Goal: Task Accomplishment & Management: Manage account settings

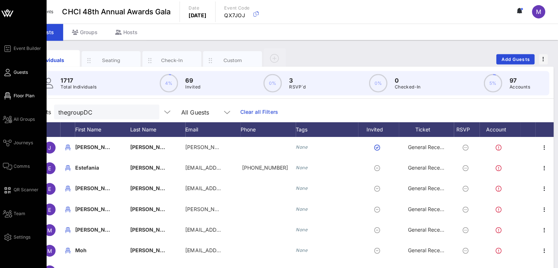
click at [19, 95] on span "Floor Plan" at bounding box center [25, 95] width 21 height 7
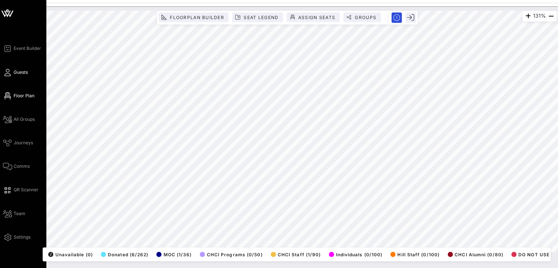
click at [23, 71] on span "Guests" at bounding box center [22, 72] width 14 height 7
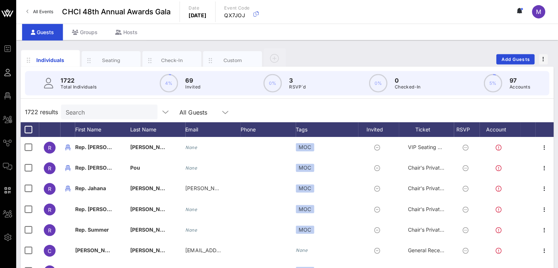
click at [520, 53] on div "Individuals Seating Check-In Custom Add Guests" at bounding box center [287, 58] width 531 height 23
click at [520, 57] on span "Add Guests" at bounding box center [515, 59] width 29 height 6
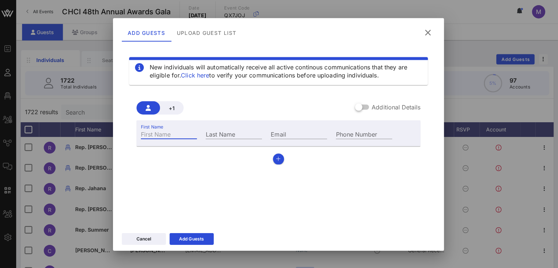
click at [146, 132] on input "First Name" at bounding box center [170, 134] width 56 height 10
type input "[PERSON_NAME]"
click at [266, 120] on div "First Name [PERSON_NAME] Last Name Email Phone Number" at bounding box center [279, 133] width 283 height 26
click at [221, 132] on div "Last Name" at bounding box center [234, 134] width 56 height 10
type input "[PERSON_NAME] [PERSON_NAME]"
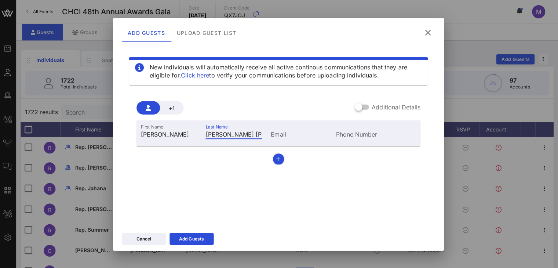
click at [284, 129] on div "Email" at bounding box center [299, 134] width 56 height 10
type input "[PERSON_NAME][EMAIL_ADDRESS][DOMAIN_NAME]"
click at [366, 132] on input "Phone Number" at bounding box center [364, 134] width 56 height 10
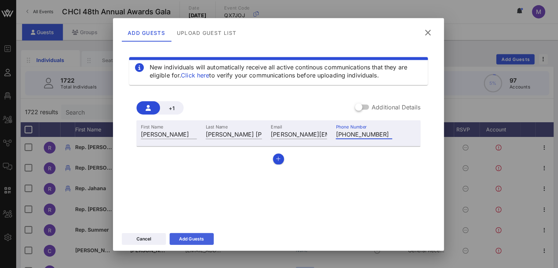
type input "[PHONE_NUMBER]"
click at [194, 240] on div "Add Guests" at bounding box center [192, 237] width 25 height 7
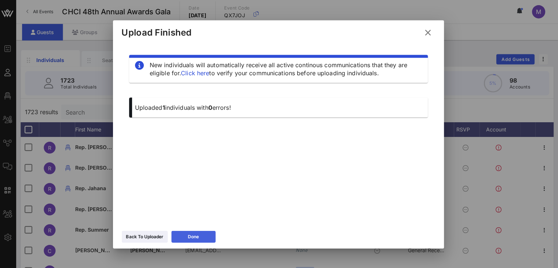
click at [194, 235] on icon at bounding box center [194, 236] width 6 height 7
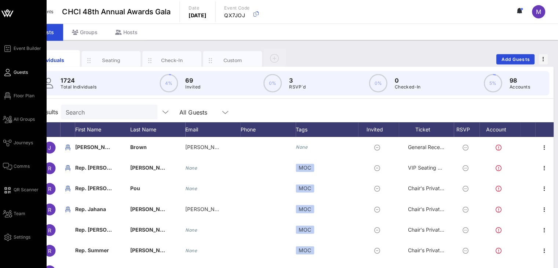
click at [12, 72] on icon at bounding box center [8, 72] width 9 height 1
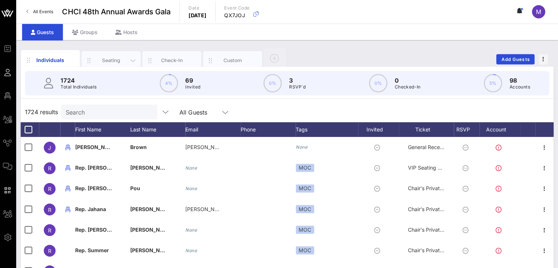
click at [107, 62] on div "Seating" at bounding box center [112, 59] width 33 height 7
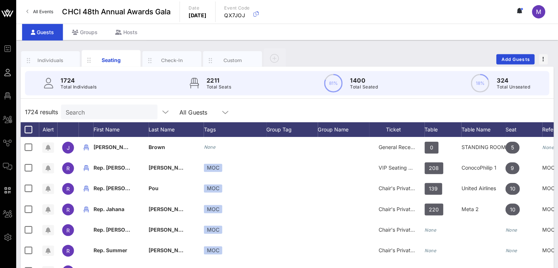
click at [100, 110] on input "Search" at bounding box center [110, 112] width 86 height 10
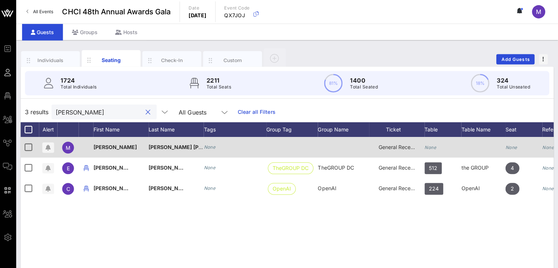
type input "[PERSON_NAME]"
click at [435, 146] on icon "None" at bounding box center [431, 147] width 12 height 6
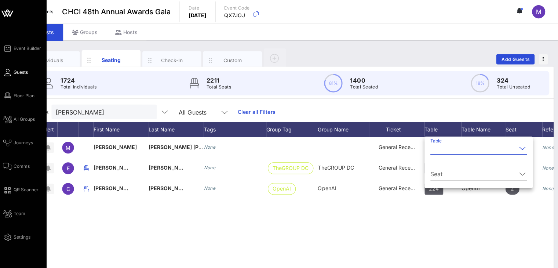
click at [29, 100] on div "Event Builder Guests Floor Plan All Groups Journeys Comms QR Scanner Team Setti…" at bounding box center [25, 142] width 43 height 197
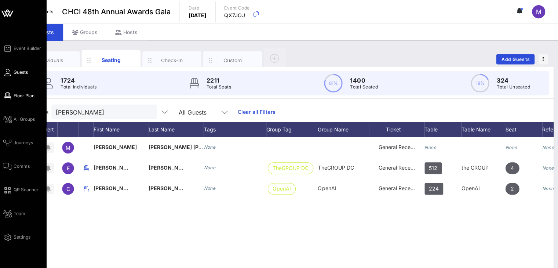
click at [26, 95] on span "Floor Plan" at bounding box center [25, 95] width 21 height 7
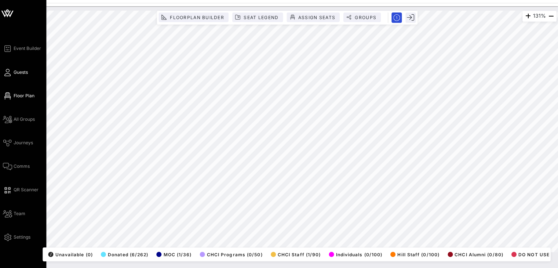
click at [22, 69] on span "Guests" at bounding box center [22, 72] width 14 height 7
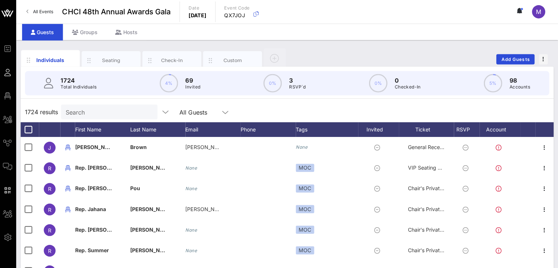
click at [105, 112] on input "Search" at bounding box center [110, 112] width 86 height 10
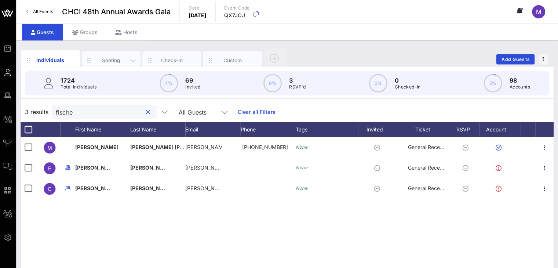
type input "fische"
click at [121, 58] on div "Seating" at bounding box center [112, 59] width 33 height 7
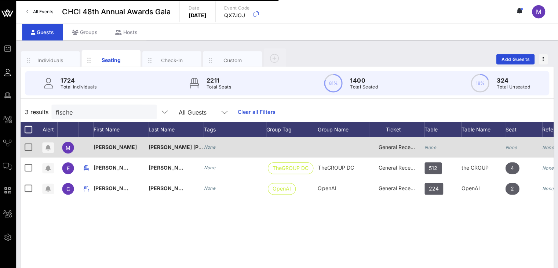
click at [434, 149] on icon "None" at bounding box center [431, 147] width 12 height 6
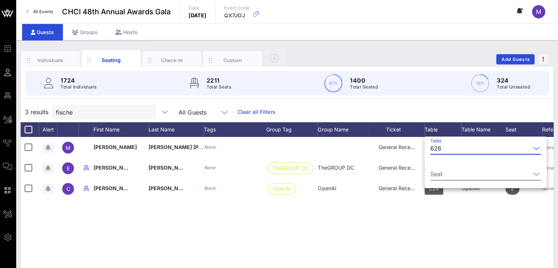
click at [443, 172] on input "Seat" at bounding box center [481, 174] width 100 height 12
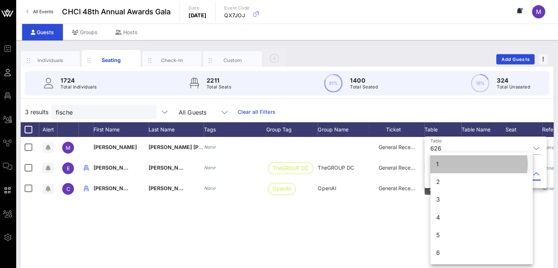
click at [439, 162] on div "1" at bounding box center [437, 163] width 3 height 9
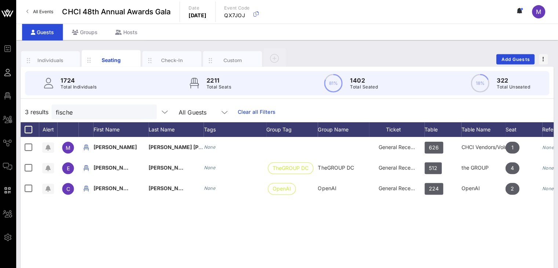
click at [523, 53] on div "Individuals Seating Check-In Custom Add Guests" at bounding box center [287, 58] width 531 height 23
click at [516, 59] on span "Add Guests" at bounding box center [515, 59] width 29 height 6
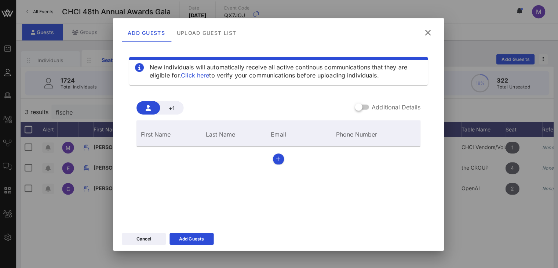
click at [171, 134] on input "First Name" at bounding box center [170, 134] width 56 height 10
type input "[PERSON_NAME]"
click at [211, 134] on input "Last Name" at bounding box center [234, 134] width 56 height 10
type input "[PERSON_NAME]"
click at [276, 131] on div "Email" at bounding box center [299, 134] width 56 height 10
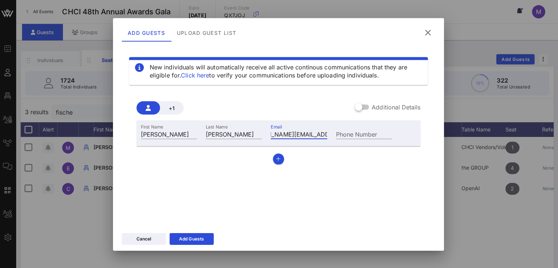
scroll to position [0, 30]
type input "[PERSON_NAME][EMAIL_ADDRESS][DOMAIN_NAME]"
click at [200, 238] on div "Add Guests" at bounding box center [192, 237] width 25 height 7
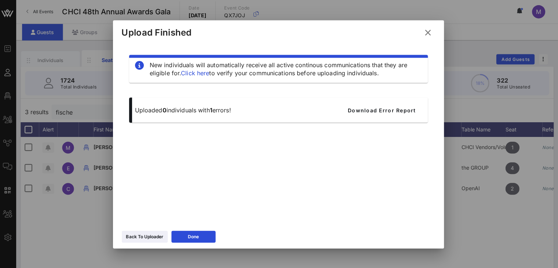
click at [425, 34] on icon at bounding box center [427, 32] width 13 height 13
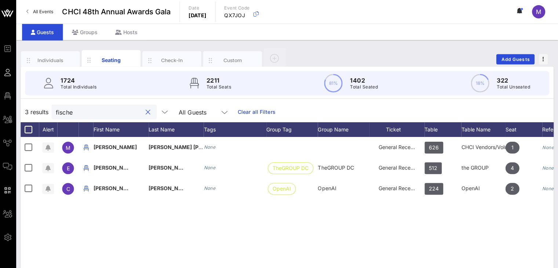
click at [110, 107] on input "fische" at bounding box center [100, 112] width 86 height 10
drag, startPoint x: 110, startPoint y: 106, endPoint x: 41, endPoint y: 113, distance: 70.0
click at [41, 113] on div "3 results fische All Guests Clear all Filters" at bounding box center [287, 111] width 531 height 21
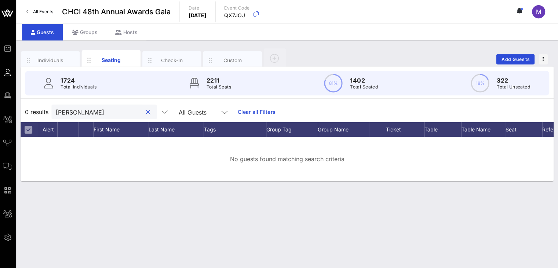
drag, startPoint x: 80, startPoint y: 113, endPoint x: 47, endPoint y: 114, distance: 33.0
click at [47, 114] on div "0 results [PERSON_NAME] Guests Clear all Filters" at bounding box center [287, 111] width 531 height 21
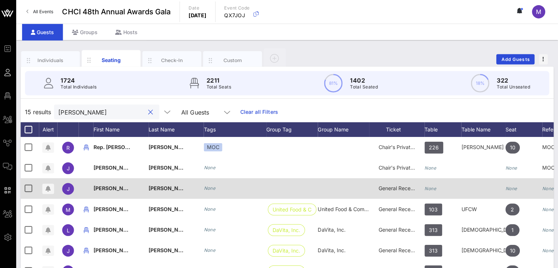
scroll to position [0, 51]
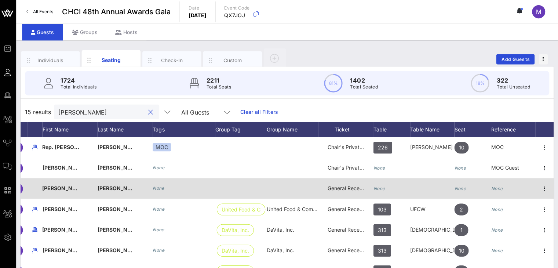
click at [380, 184] on div "None" at bounding box center [392, 192] width 37 height 29
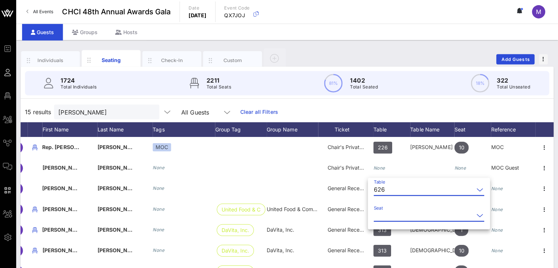
click at [390, 215] on input "Seat" at bounding box center [424, 215] width 100 height 12
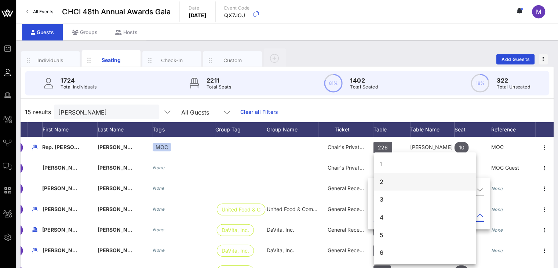
click at [382, 183] on div "2" at bounding box center [382, 181] width 4 height 9
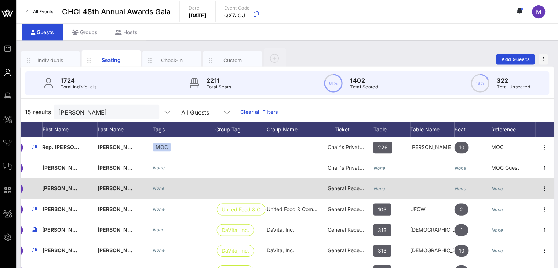
click at [374, 185] on icon "None" at bounding box center [380, 188] width 12 height 6
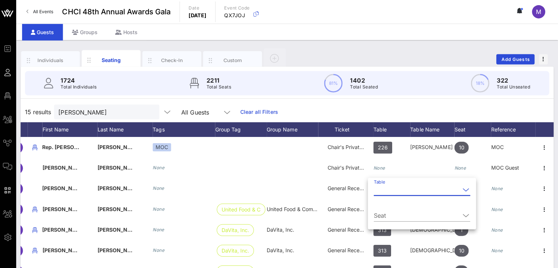
click at [384, 188] on input "Table" at bounding box center [417, 189] width 86 height 12
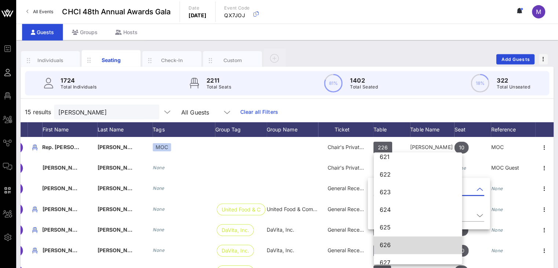
scroll to position [3782, 0]
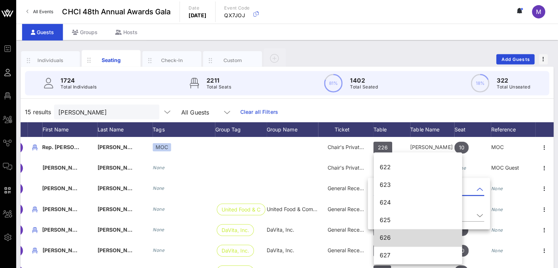
click at [398, 238] on div "626" at bounding box center [418, 236] width 76 height 7
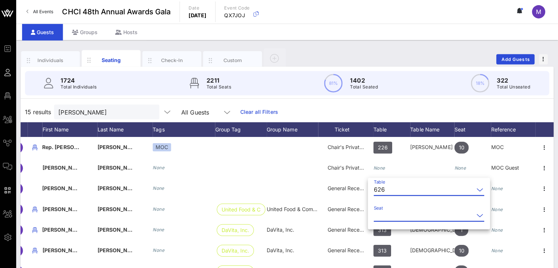
click at [398, 210] on input "Seat" at bounding box center [424, 215] width 100 height 12
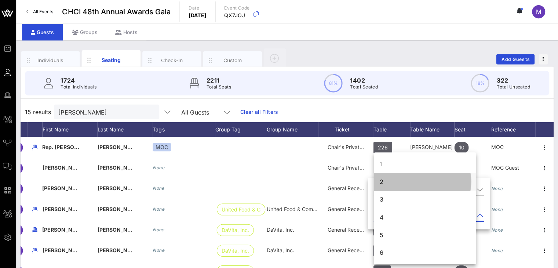
click at [387, 181] on div "2" at bounding box center [425, 181] width 102 height 18
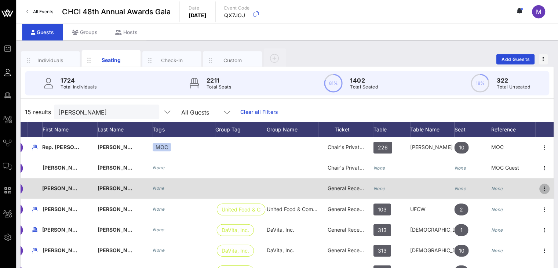
click at [540, 186] on icon "button" at bounding box center [544, 188] width 9 height 9
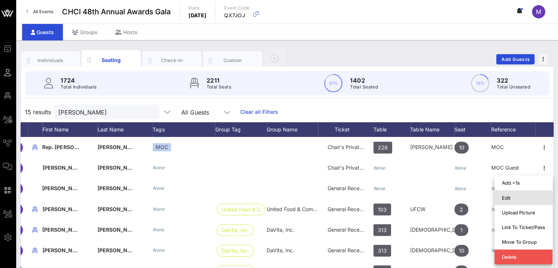
click at [526, 196] on div "Edit" at bounding box center [523, 197] width 43 height 6
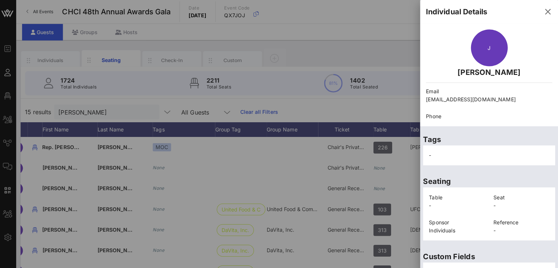
scroll to position [0, 0]
click at [544, 11] on icon "button" at bounding box center [547, 11] width 9 height 9
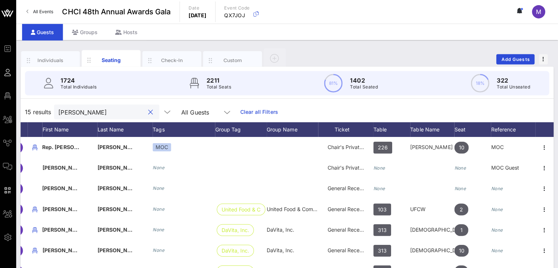
drag, startPoint x: 92, startPoint y: 110, endPoint x: 42, endPoint y: 112, distance: 50.3
click at [42, 112] on div "15 results [PERSON_NAME] All Guests Clear all Filters" at bounding box center [287, 111] width 531 height 21
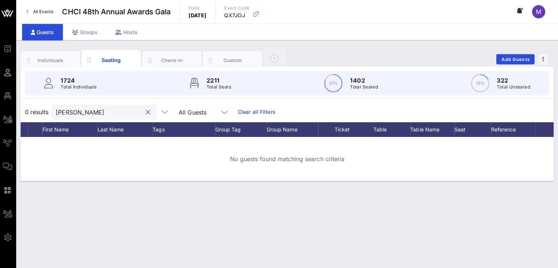
type input "[PERSON_NAME]"
click at [56, 58] on div "Individuals" at bounding box center [52, 59] width 33 height 7
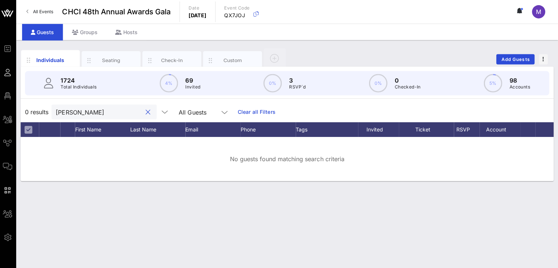
click at [100, 114] on input "[PERSON_NAME]" at bounding box center [100, 112] width 86 height 10
click at [147, 112] on button "clear icon" at bounding box center [149, 111] width 5 height 7
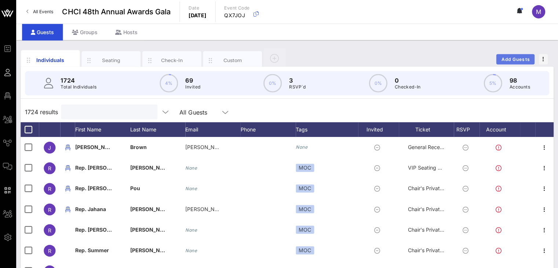
click at [509, 55] on button "Add Guests" at bounding box center [515, 59] width 38 height 10
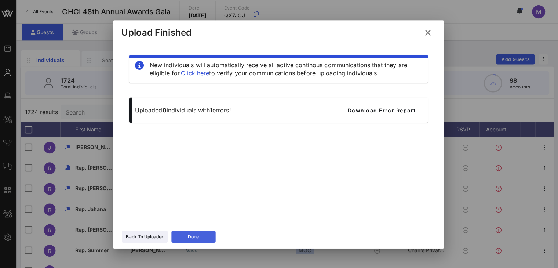
click at [187, 235] on button "Done" at bounding box center [194, 236] width 44 height 12
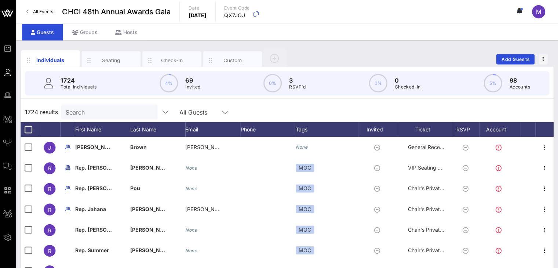
click at [97, 110] on input "Search" at bounding box center [110, 112] width 86 height 10
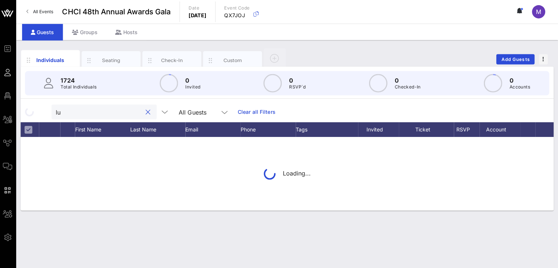
type input "l"
type input "c"
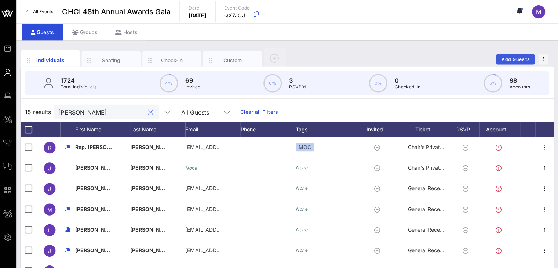
type input "[PERSON_NAME]"
click at [510, 58] on span "Add Guests" at bounding box center [515, 59] width 29 height 6
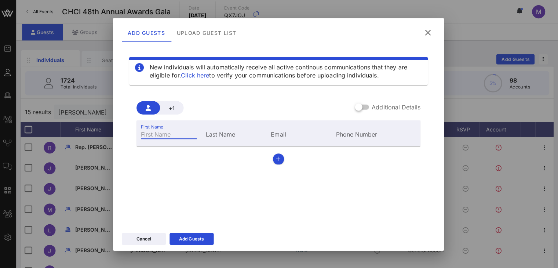
click at [155, 130] on div "First Name" at bounding box center [170, 134] width 56 height 10
type input "Jenn"
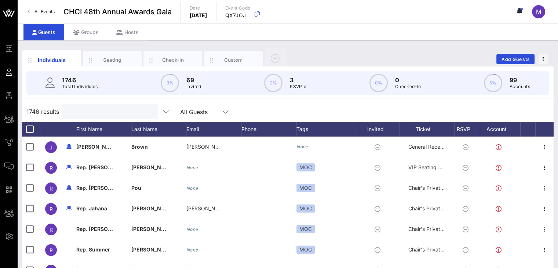
click at [78, 112] on input "text" at bounding box center [109, 112] width 86 height 10
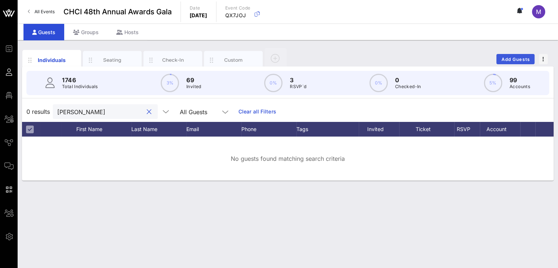
type input "[PERSON_NAME]"
click at [501, 57] on span "Add Guests" at bounding box center [515, 59] width 29 height 6
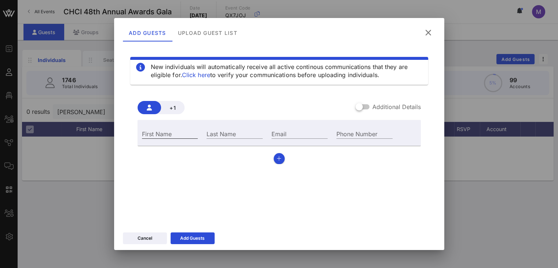
click at [174, 132] on input "First Name" at bounding box center [170, 134] width 56 height 10
type input "[PERSON_NAME]"
click at [223, 134] on input "Last Name" at bounding box center [234, 134] width 56 height 10
type input "[PERSON_NAME]"
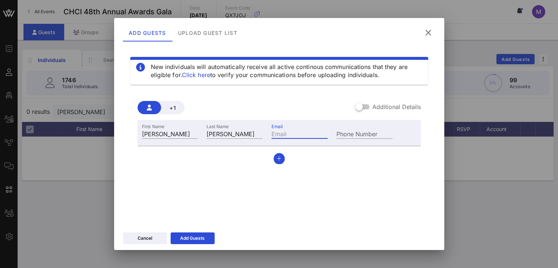
click at [287, 131] on input "Email" at bounding box center [299, 134] width 56 height 10
type input "[PERSON_NAME][EMAIL_ADDRESS][DOMAIN_NAME]"
click at [191, 236] on icon at bounding box center [192, 238] width 5 height 4
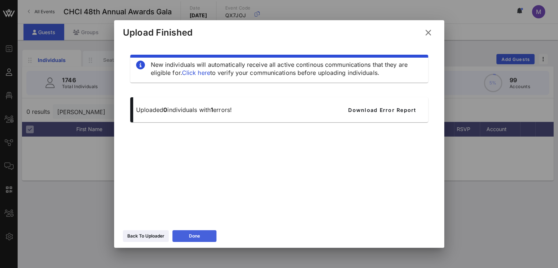
click at [191, 235] on div "Done" at bounding box center [194, 235] width 11 height 7
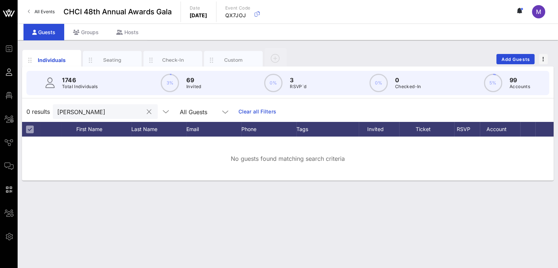
click at [86, 112] on input "[PERSON_NAME]" at bounding box center [100, 112] width 86 height 10
click at [145, 110] on div at bounding box center [149, 111] width 9 height 9
click at [108, 58] on div "Seating" at bounding box center [112, 59] width 33 height 7
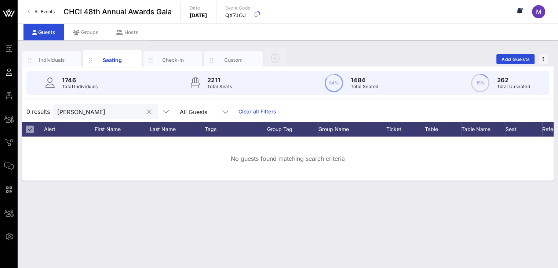
click at [83, 109] on input "[PERSON_NAME]" at bounding box center [100, 112] width 86 height 10
drag, startPoint x: 83, startPoint y: 110, endPoint x: 35, endPoint y: 107, distance: 47.7
click at [35, 107] on div "0 results [PERSON_NAME] Guests Clear all Filters" at bounding box center [287, 111] width 531 height 21
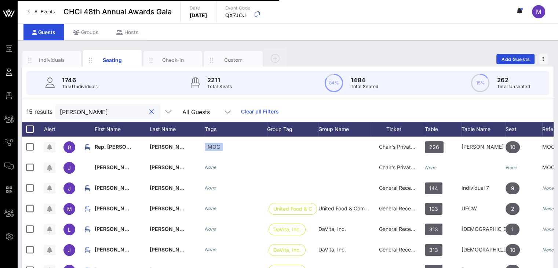
click at [31, 118] on div "15 results [PERSON_NAME] All Guests Clear all Filters" at bounding box center [287, 111] width 531 height 21
click at [31, 116] on div "15 results [PERSON_NAME] All Guests Clear all Filters" at bounding box center [287, 111] width 531 height 21
drag, startPoint x: 91, startPoint y: 110, endPoint x: 45, endPoint y: 107, distance: 45.6
click at [45, 107] on div "15 results [PERSON_NAME] All Guests Clear all Filters" at bounding box center [287, 111] width 531 height 21
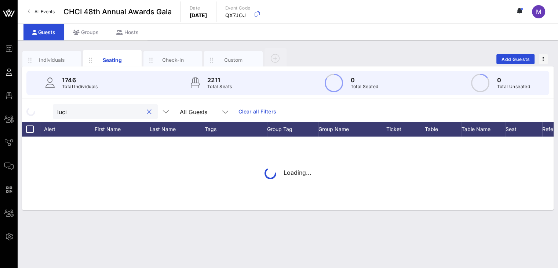
type input "[PERSON_NAME]"
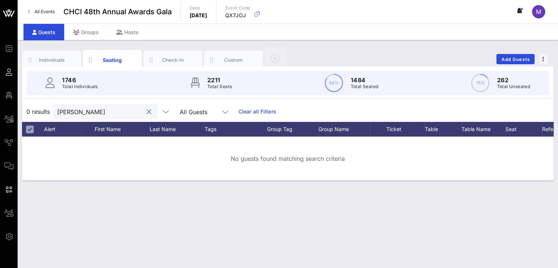
click at [147, 113] on button "clear icon" at bounding box center [149, 111] width 5 height 7
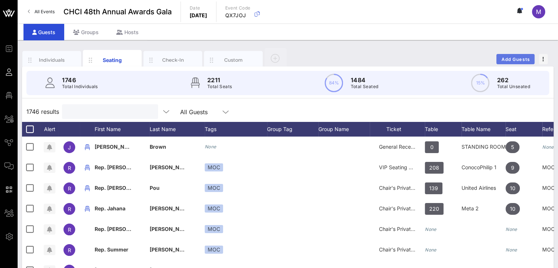
click at [511, 58] on span "Add Guests" at bounding box center [515, 59] width 29 height 6
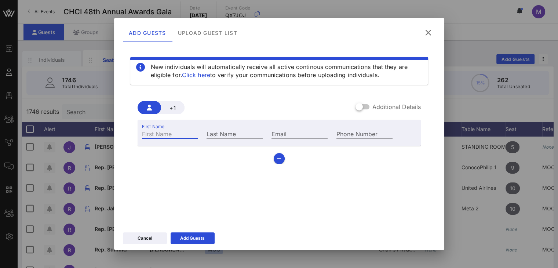
click at [152, 131] on div "First Name" at bounding box center [170, 134] width 56 height 10
type input "[PERSON_NAME]"
click at [218, 131] on div "Last Name" at bounding box center [234, 134] width 56 height 10
type input "[PERSON_NAME]"
click at [279, 133] on input "Email" at bounding box center [299, 134] width 56 height 10
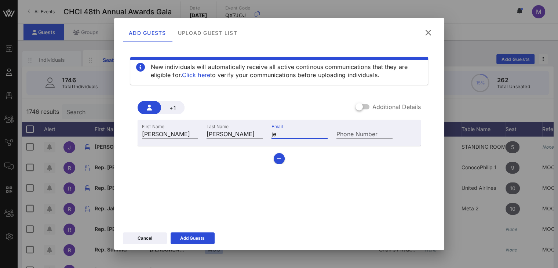
type input "j"
type input "lucio.jennifer@gmail.com"
click at [345, 134] on input "Phone Number" at bounding box center [364, 134] width 56 height 10
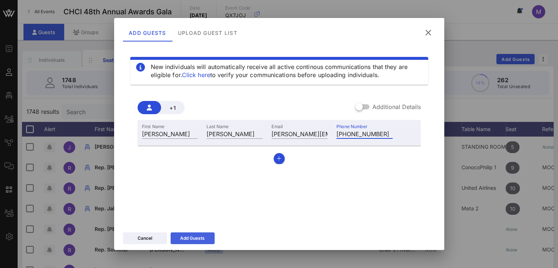
type input "+17033098533"
click at [192, 237] on icon at bounding box center [192, 238] width 5 height 4
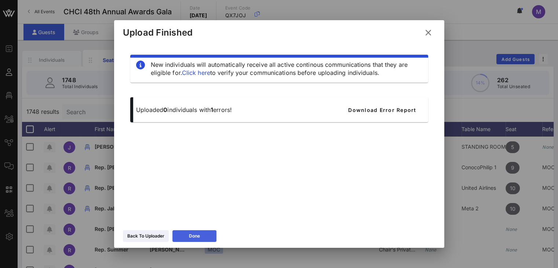
click at [192, 237] on div "Done" at bounding box center [194, 235] width 11 height 7
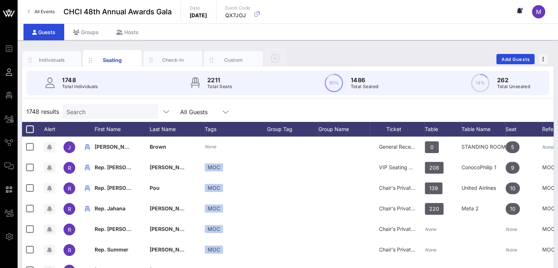
click at [131, 110] on input "Search" at bounding box center [109, 112] width 86 height 10
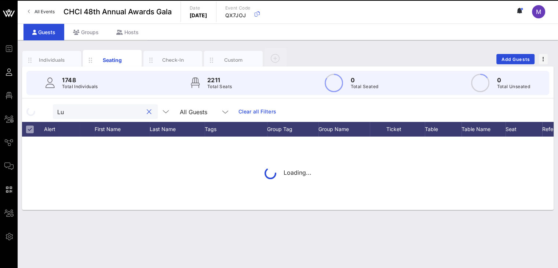
type input "L"
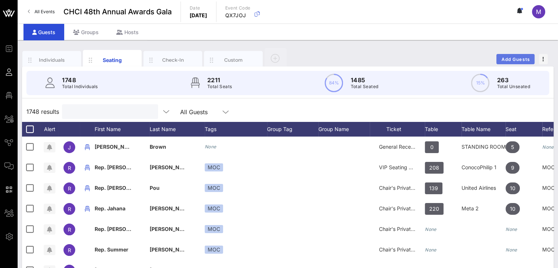
click at [513, 55] on button "Add Guests" at bounding box center [515, 59] width 38 height 10
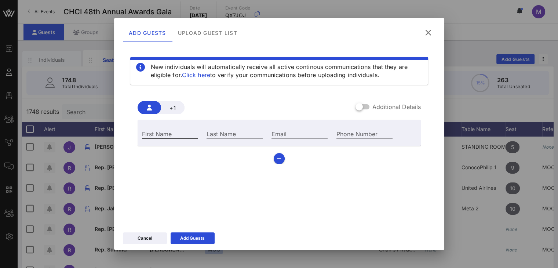
click at [163, 132] on div "First Name" at bounding box center [170, 134] width 56 height 10
type input "Maria Agustina"
click at [219, 131] on div "Last Name" at bounding box center [234, 134] width 56 height 10
type input "Tefel"
click at [288, 134] on input "Email" at bounding box center [299, 134] width 56 height 10
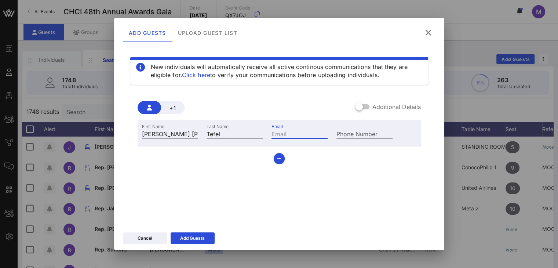
paste input "efelmaria@gmail.com"
click at [272, 134] on input "efelmaria@gmail.com" at bounding box center [299, 134] width 56 height 10
type input "etfelmaria@gmail.com"
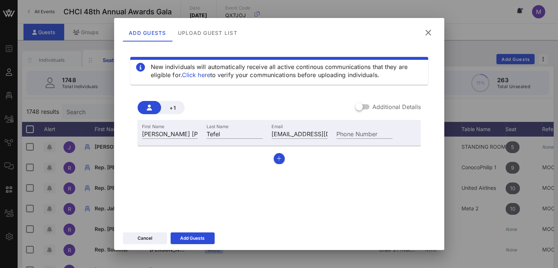
click at [305, 147] on div "First Name Maria Agustina Last Name Tefel Email etfelmaria@gmail.com Phone Numb…" at bounding box center [279, 142] width 283 height 44
drag, startPoint x: 272, startPoint y: 132, endPoint x: 401, endPoint y: 137, distance: 128.8
click at [401, 137] on div "First Name Maria Agustina Last Name Tefel Email etfelmaria@gmail.com Phone Numb…" at bounding box center [279, 133] width 283 height 20
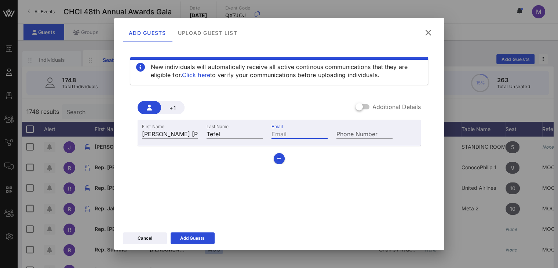
paste input "tefelmaria@gmail.com"
type input "tefelmaria@gmail.com"
click at [200, 237] on div "Add Guests" at bounding box center [192, 237] width 25 height 7
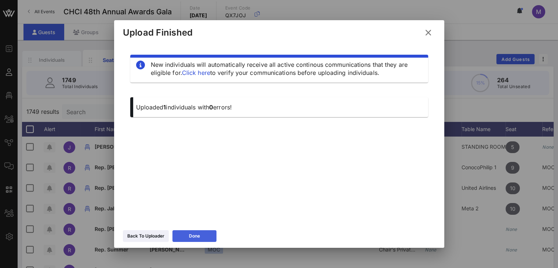
click at [183, 235] on button "Done" at bounding box center [194, 236] width 44 height 12
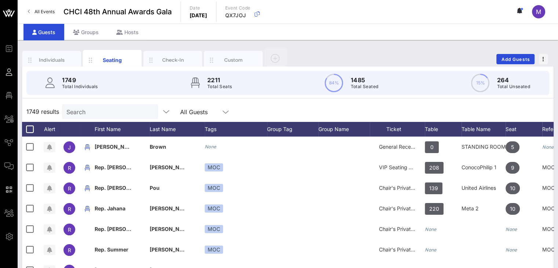
click at [104, 114] on input "Search" at bounding box center [109, 112] width 86 height 10
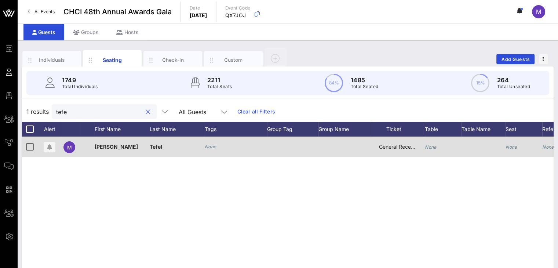
type input "tefe"
click at [436, 146] on icon "None" at bounding box center [431, 147] width 12 height 6
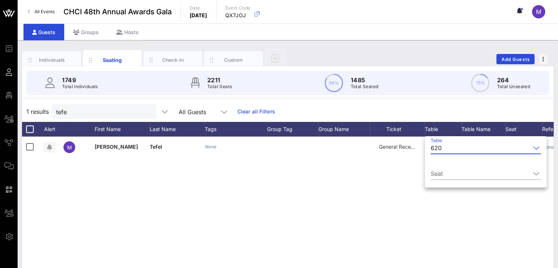
click at [453, 153] on input "Table" at bounding box center [488, 148] width 86 height 12
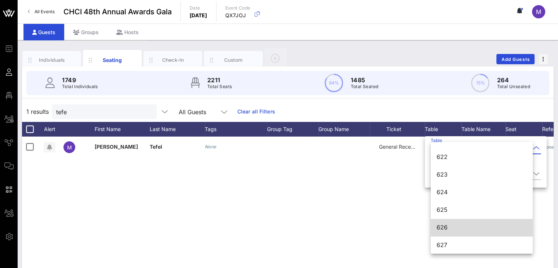
scroll to position [3782, 0]
click at [456, 226] on div "626" at bounding box center [481, 226] width 90 height 7
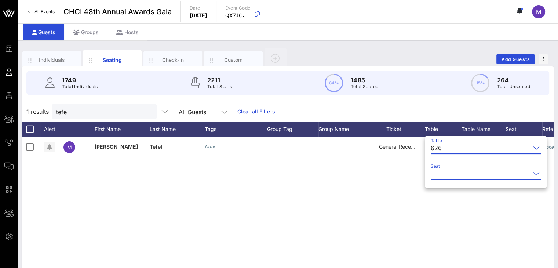
click at [439, 172] on input "Seat" at bounding box center [481, 174] width 100 height 12
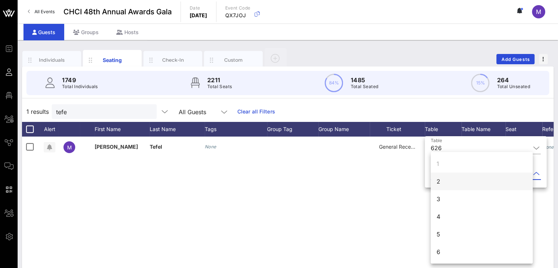
click at [439, 181] on div "2" at bounding box center [438, 181] width 4 height 9
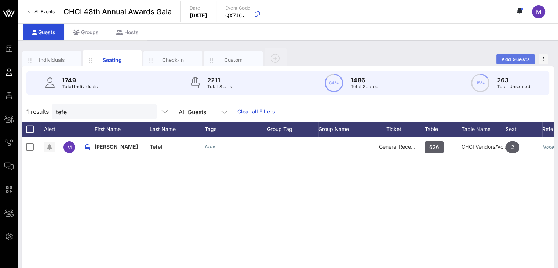
click at [509, 59] on span "Add Guests" at bounding box center [515, 59] width 29 height 6
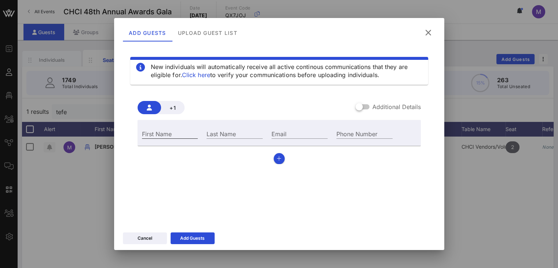
click at [168, 129] on input "First Name" at bounding box center [170, 134] width 56 height 10
type input "Christopher"
click at [222, 135] on input "Last Name" at bounding box center [234, 134] width 56 height 10
type input "Pulido"
click at [298, 134] on input "Email" at bounding box center [299, 134] width 56 height 10
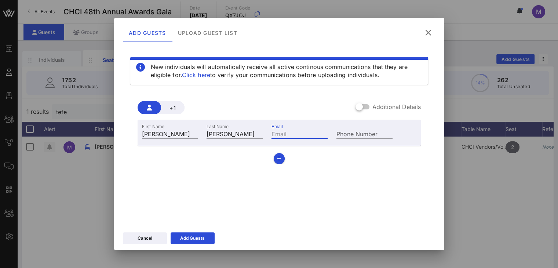
paste input "christopher@detailsbycp.com"
type input "christopher@detailsbycp.com"
click at [195, 234] on div "Add Guests" at bounding box center [192, 237] width 25 height 7
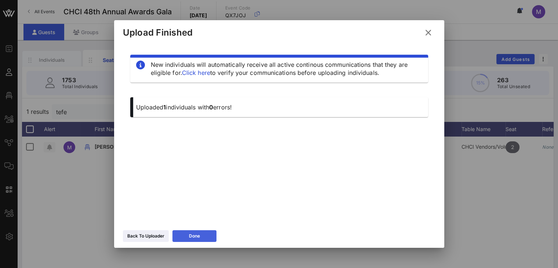
click at [195, 234] on icon at bounding box center [194, 236] width 5 height 4
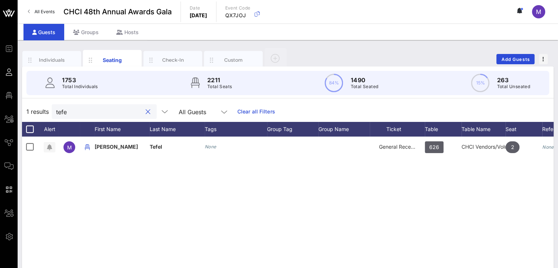
drag, startPoint x: 73, startPoint y: 110, endPoint x: 39, endPoint y: 110, distance: 33.7
click at [39, 110] on div "1 results tefe All Guests Clear all Filters" at bounding box center [287, 111] width 531 height 21
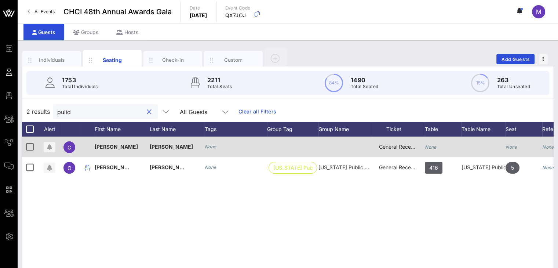
type input "pulid"
click at [430, 149] on icon "None" at bounding box center [431, 147] width 12 height 6
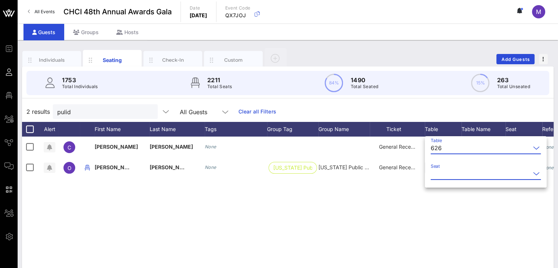
click at [447, 176] on input "Seat" at bounding box center [481, 174] width 100 height 12
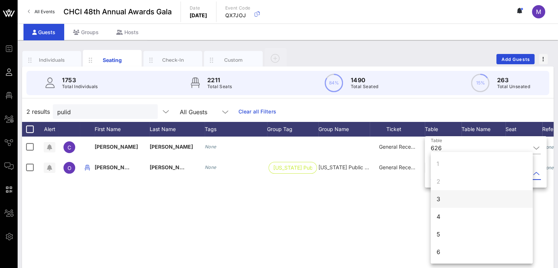
click at [445, 197] on div "3" at bounding box center [482, 199] width 102 height 18
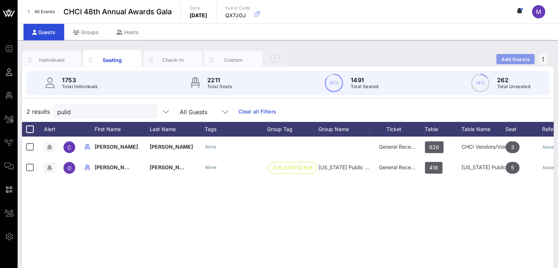
click at [518, 57] on span "Add Guests" at bounding box center [515, 59] width 29 height 6
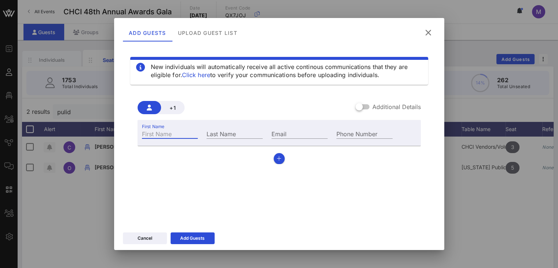
click at [158, 132] on div "First Name" at bounding box center [170, 134] width 56 height 10
type input "Rebecca"
click at [211, 131] on div "Last Name" at bounding box center [234, 134] width 56 height 10
type input "S"
click at [273, 134] on input "Email" at bounding box center [299, 134] width 56 height 10
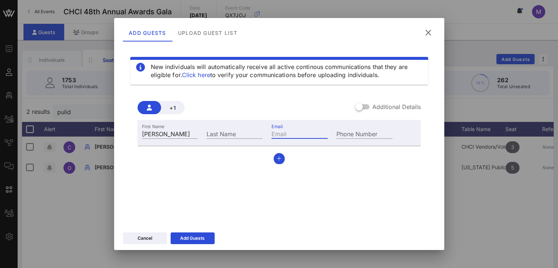
paste input "rebecca.singleton@gmail.com"
type input "rebecca.singleton@gmail.com"
click at [230, 134] on input "Last Name" at bounding box center [234, 134] width 56 height 10
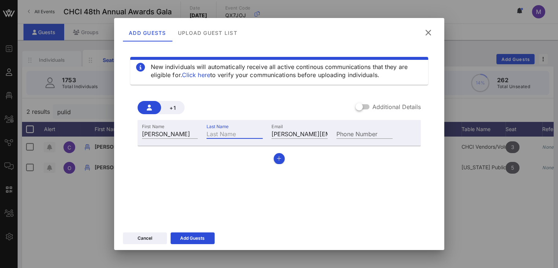
paste input "rebecca.singleton@gmail.com"
drag, startPoint x: 233, startPoint y: 134, endPoint x: 186, endPoint y: 134, distance: 47.3
click at [186, 134] on div "First Name Rebecca Last Name rebecca.singleton Email rebecca.singleton@gmail.co…" at bounding box center [268, 133] width 260 height 20
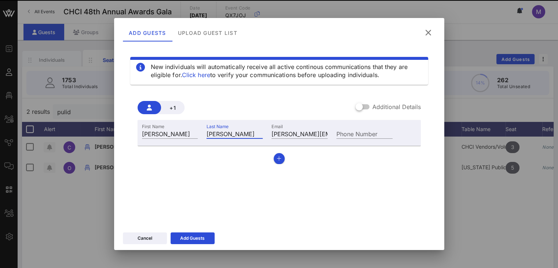
click at [248, 131] on input "Singleton" at bounding box center [234, 134] width 56 height 10
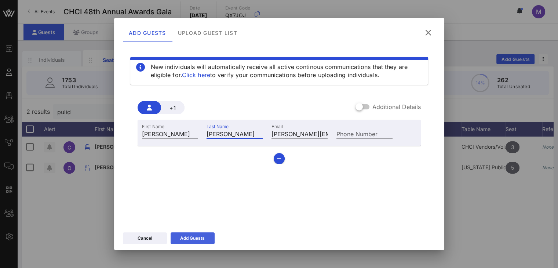
type input "Singleton"
click at [209, 238] on button "Add Guests" at bounding box center [193, 238] width 44 height 12
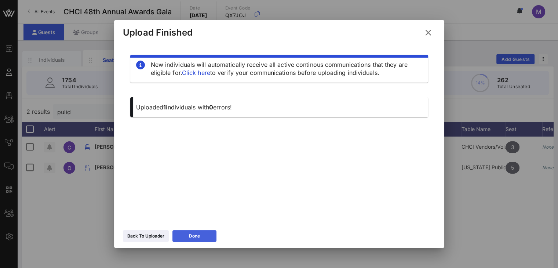
click at [193, 235] on icon at bounding box center [194, 236] width 5 height 4
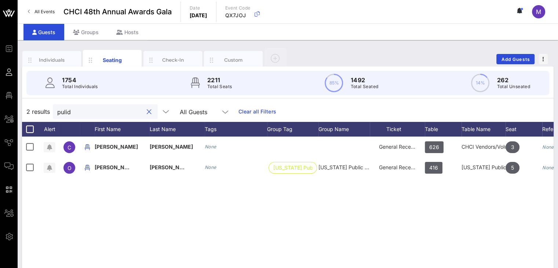
drag, startPoint x: 88, startPoint y: 110, endPoint x: 44, endPoint y: 111, distance: 44.4
click at [44, 111] on div "2 results pulid All Guests Clear all Filters" at bounding box center [287, 111] width 531 height 21
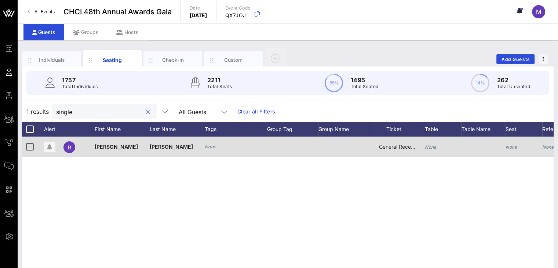
type input "single"
click at [435, 145] on icon "None" at bounding box center [431, 147] width 12 height 6
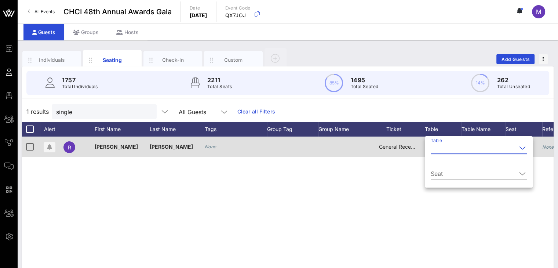
click at [435, 145] on input "Table" at bounding box center [474, 148] width 86 height 12
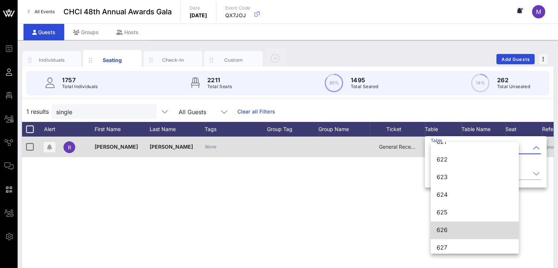
scroll to position [3782, 0]
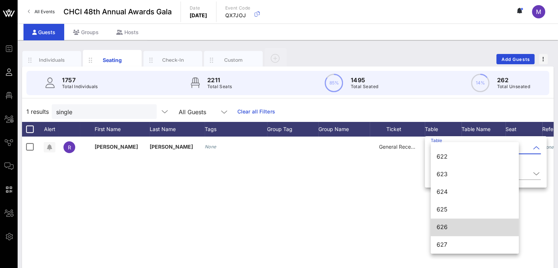
click at [454, 224] on div "626" at bounding box center [474, 226] width 76 height 7
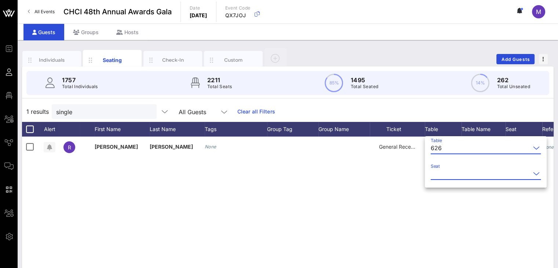
click at [452, 174] on input "Seat" at bounding box center [481, 174] width 100 height 12
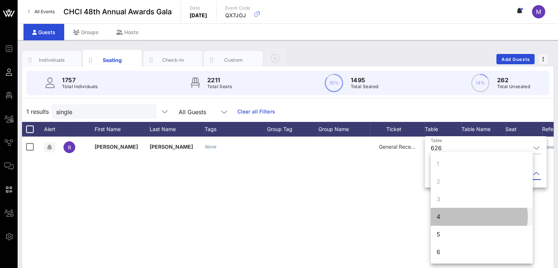
click at [441, 215] on div "4" at bounding box center [482, 217] width 102 height 18
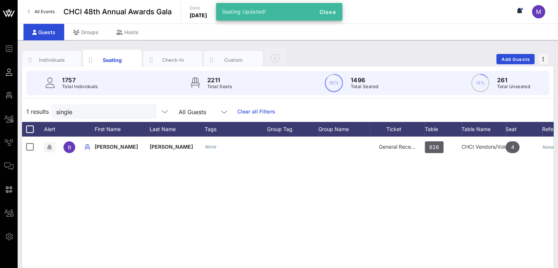
click at [278, 180] on div "R Rebecca Singleton None General Reception 626 CHCI Vendors/Volunteers 4 None" at bounding box center [287, 246] width 531 height 220
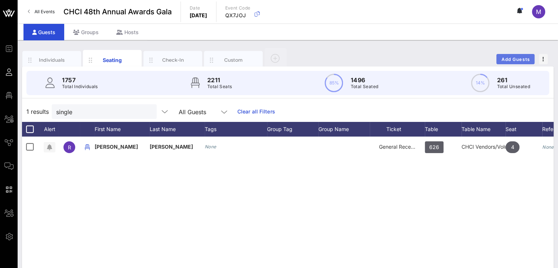
click at [528, 56] on span "Add Guests" at bounding box center [515, 59] width 29 height 6
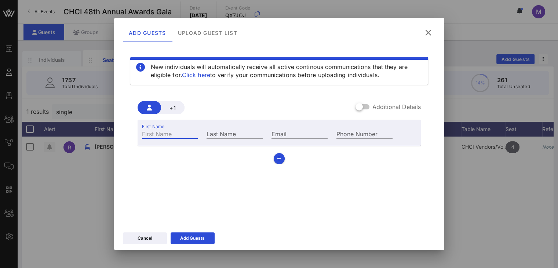
click at [173, 131] on input "First Name" at bounding box center [170, 134] width 56 height 10
type input "[PERSON_NAME]"
type input "jennifer@305commecevents.com"
type input "+17033098533"
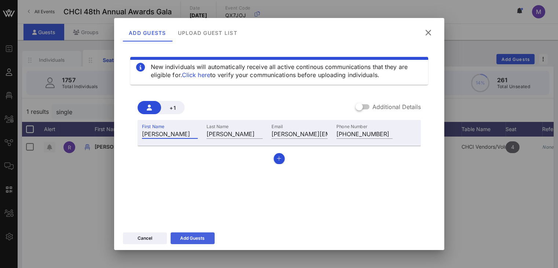
click at [189, 238] on div "Add Guests" at bounding box center [192, 237] width 25 height 7
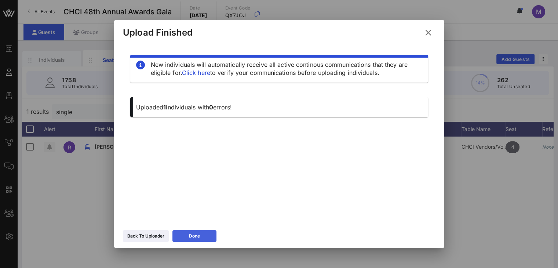
click at [207, 233] on button "Done" at bounding box center [194, 236] width 44 height 12
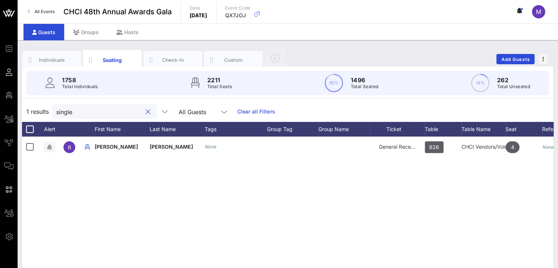
drag, startPoint x: 93, startPoint y: 110, endPoint x: 21, endPoint y: 111, distance: 72.6
click at [21, 111] on div "Individuals Seating Check-In Custom Add Guests 1758 Total Individuals 2211 Tota…" at bounding box center [288, 202] width 540 height 324
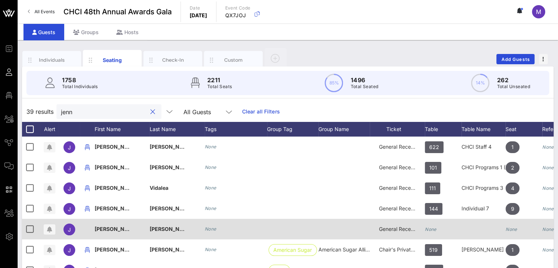
type input "jenn"
click at [435, 229] on icon "None" at bounding box center [431, 229] width 12 height 6
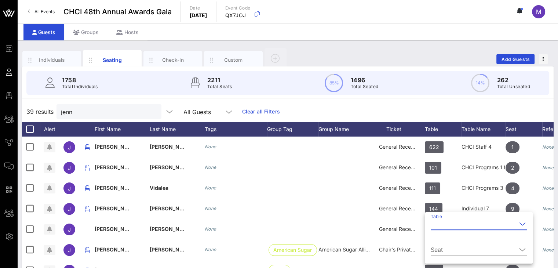
click at [434, 225] on input "Table" at bounding box center [474, 224] width 86 height 12
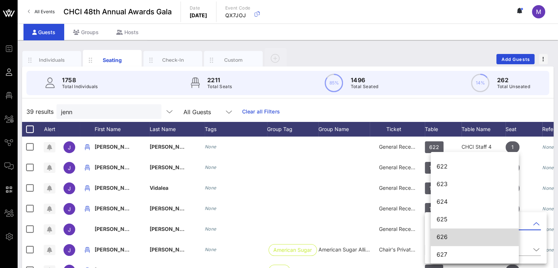
click at [444, 236] on div "626" at bounding box center [474, 236] width 76 height 7
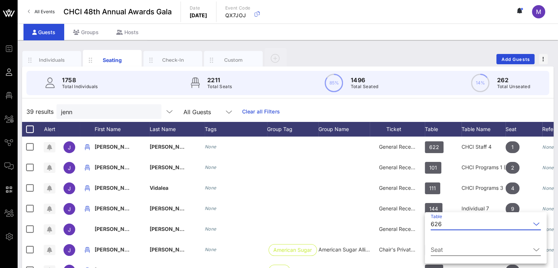
click at [454, 244] on input "Seat" at bounding box center [481, 250] width 100 height 12
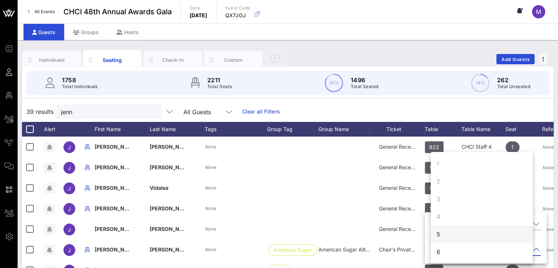
click at [445, 233] on div "5" at bounding box center [482, 234] width 102 height 18
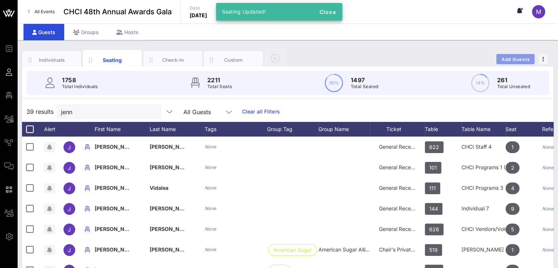
click at [507, 58] on span "Add Guests" at bounding box center [515, 59] width 29 height 6
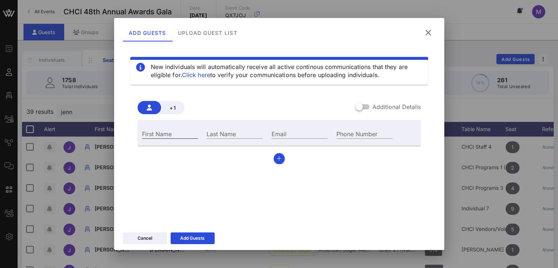
click at [165, 129] on div "First Name" at bounding box center [170, 134] width 56 height 10
type input "[PERSON_NAME]"
click at [211, 132] on input "Last Name" at bounding box center [234, 134] width 56 height 10
type input "Barrera"
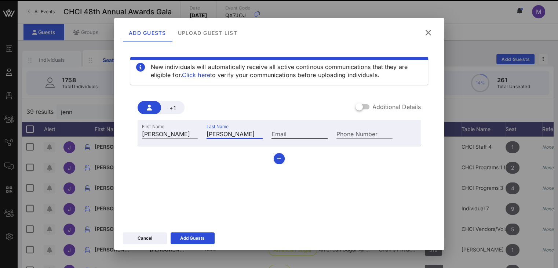
click at [309, 130] on input "Email" at bounding box center [299, 134] width 56 height 10
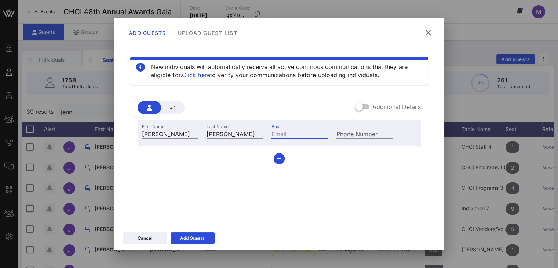
click at [293, 134] on input "Email" at bounding box center [299, 134] width 56 height 10
paste input "clbarrera@gmail.com"
type input "clbarrera@gmail.com"
click at [190, 238] on icon at bounding box center [192, 238] width 5 height 4
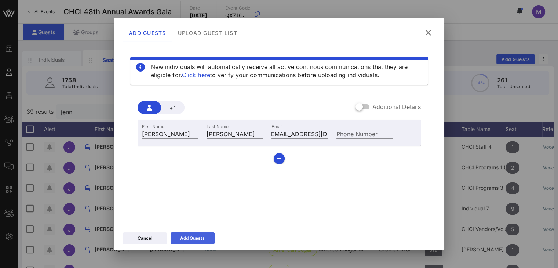
scroll to position [0, 0]
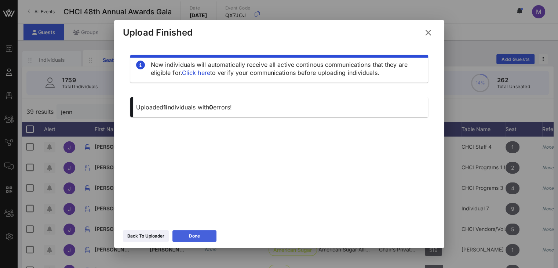
click at [193, 236] on icon at bounding box center [194, 236] width 5 height 4
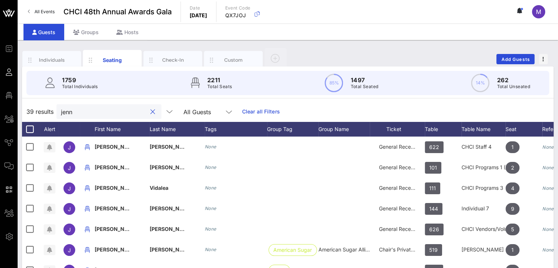
drag, startPoint x: 110, startPoint y: 110, endPoint x: 50, endPoint y: 108, distance: 60.2
click at [50, 108] on div "39 results jenn All Guests Clear all Filters" at bounding box center [287, 111] width 531 height 21
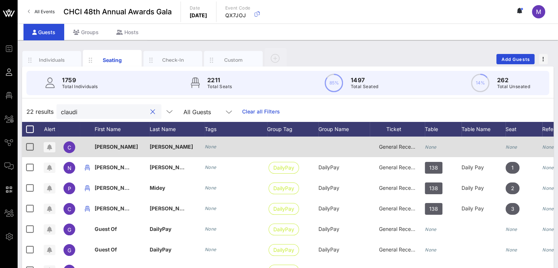
type input "claudi"
click at [427, 143] on div "None" at bounding box center [431, 146] width 12 height 21
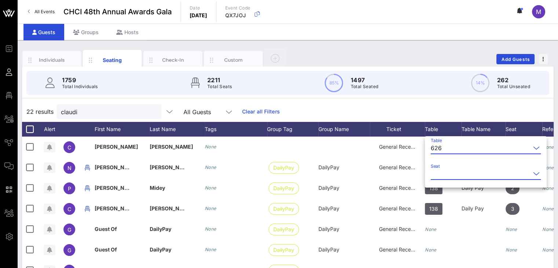
click at [457, 171] on input "Seat" at bounding box center [481, 174] width 100 height 12
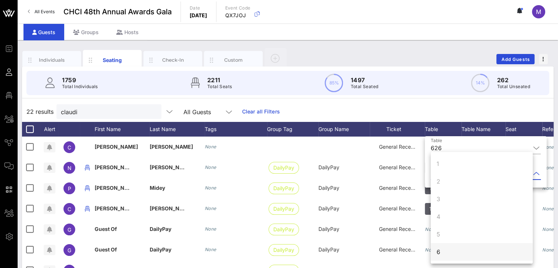
click at [440, 252] on div "6" at bounding box center [438, 251] width 4 height 9
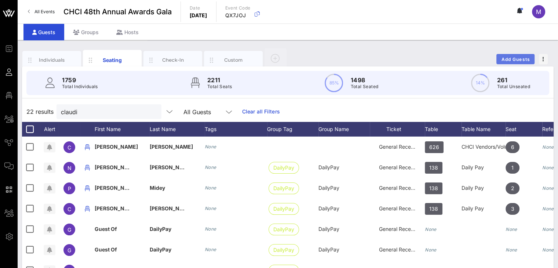
click at [503, 59] on span "Add Guests" at bounding box center [515, 59] width 29 height 6
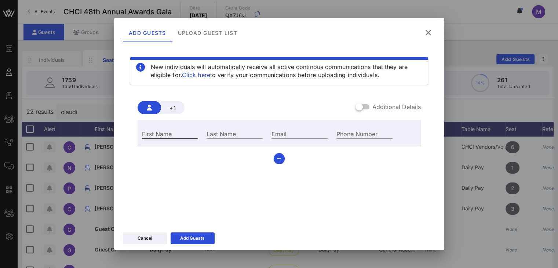
click at [148, 132] on input "First Name" at bounding box center [170, 134] width 56 height 10
type input "Juliana"
click at [213, 129] on div "Last Name" at bounding box center [234, 134] width 56 height 10
type input "[PERSON_NAME]"
click at [280, 135] on input "Email" at bounding box center [299, 134] width 56 height 10
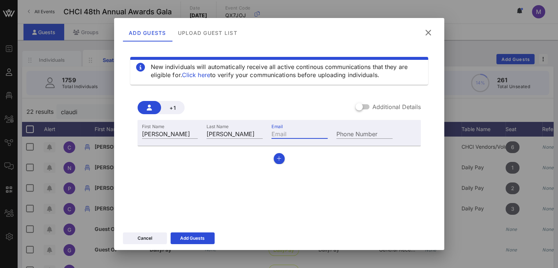
paste input "julianav0012@gmail.com"
type input "julianav0012@gmail.com"
click at [191, 237] on icon at bounding box center [192, 238] width 5 height 4
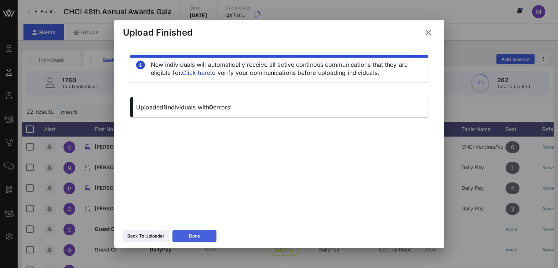
click at [191, 237] on div "Done" at bounding box center [194, 235] width 11 height 7
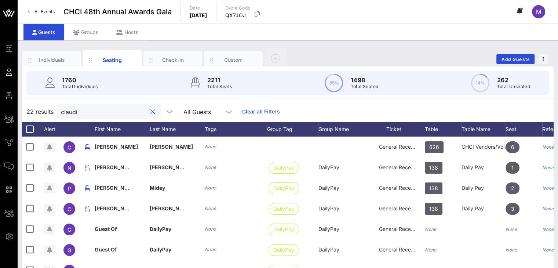
drag, startPoint x: 85, startPoint y: 110, endPoint x: 41, endPoint y: 111, distance: 44.0
click at [41, 111] on div "22 results claudi All Guests Clear all Filters" at bounding box center [287, 111] width 531 height 21
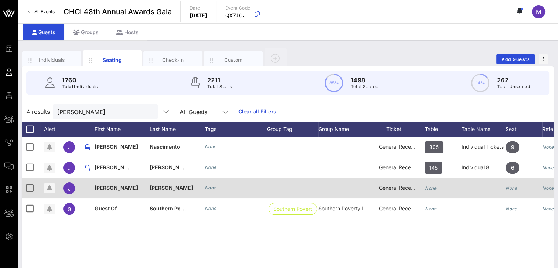
click at [430, 186] on icon "None" at bounding box center [431, 188] width 12 height 6
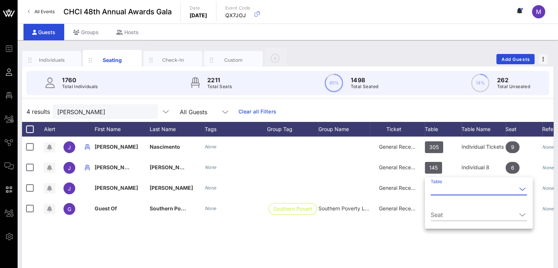
click at [440, 190] on input "Table" at bounding box center [474, 189] width 86 height 12
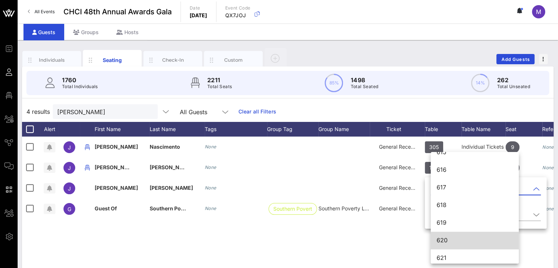
scroll to position [3677, 0]
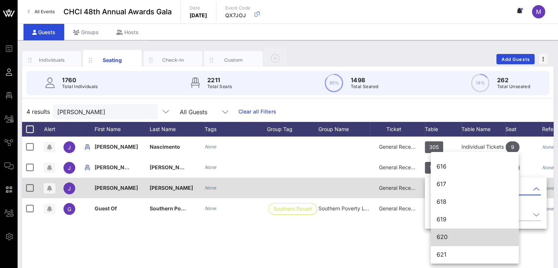
click at [308, 190] on div at bounding box center [292, 188] width 51 height 21
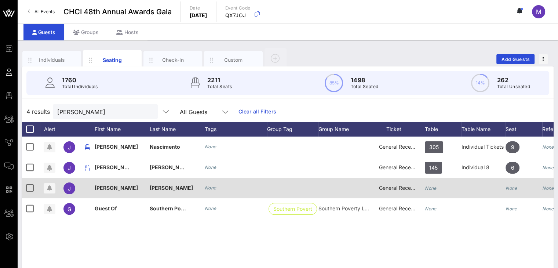
click at [432, 185] on icon "None" at bounding box center [431, 188] width 12 height 6
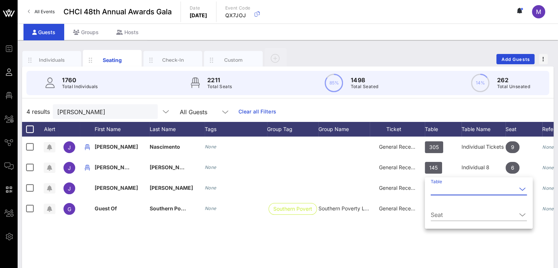
click at [436, 189] on input "Table" at bounding box center [474, 189] width 86 height 12
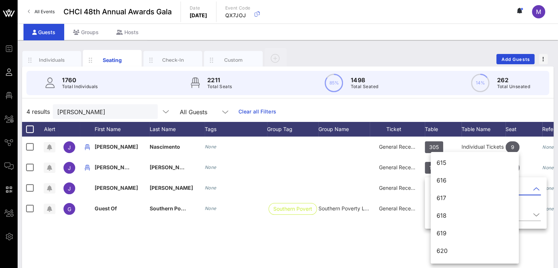
scroll to position [3782, 0]
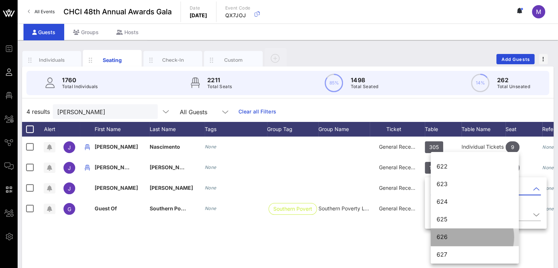
click at [460, 235] on div "626" at bounding box center [474, 236] width 76 height 7
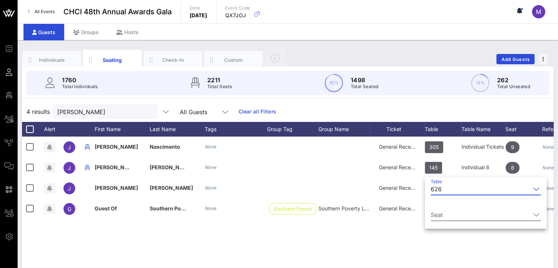
click at [453, 212] on input "Seat" at bounding box center [481, 215] width 100 height 12
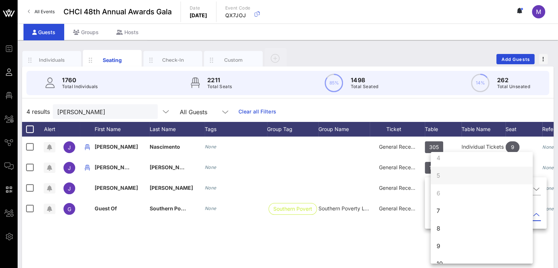
scroll to position [59, 0]
click at [446, 212] on div "7" at bounding box center [482, 210] width 102 height 18
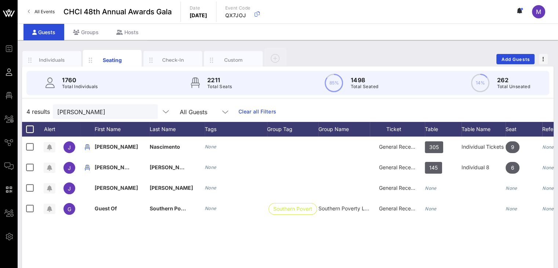
scroll to position [0, 0]
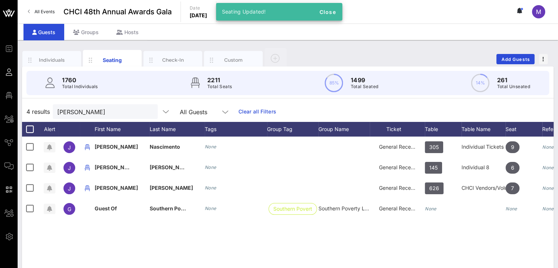
click at [256, 219] on div "J Juliana Nascimento None General Reception 305 Individual Tickets 2 9 None J J…" at bounding box center [287, 246] width 531 height 220
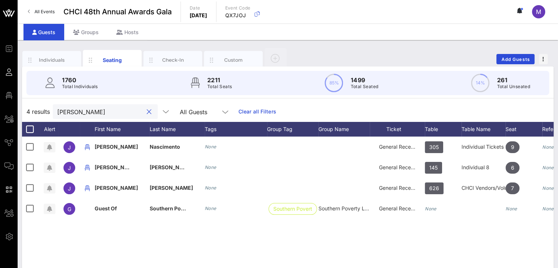
drag, startPoint x: 115, startPoint y: 112, endPoint x: 55, endPoint y: 108, distance: 59.5
click at [55, 108] on div "julian" at bounding box center [105, 111] width 105 height 15
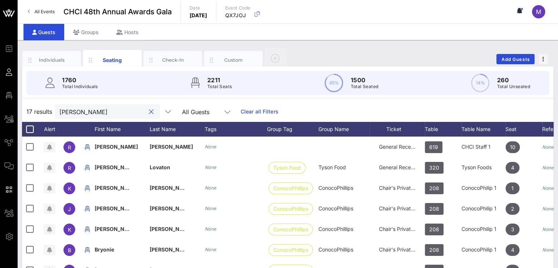
drag, startPoint x: 89, startPoint y: 110, endPoint x: 25, endPoint y: 109, distance: 63.8
click at [25, 109] on div "17 results rosa All Guests Clear all Filters" at bounding box center [287, 111] width 531 height 21
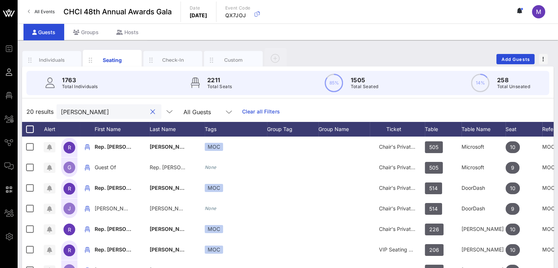
drag, startPoint x: 80, startPoint y: 107, endPoint x: 60, endPoint y: 107, distance: 20.6
click at [60, 107] on div "garcia" at bounding box center [108, 111] width 105 height 15
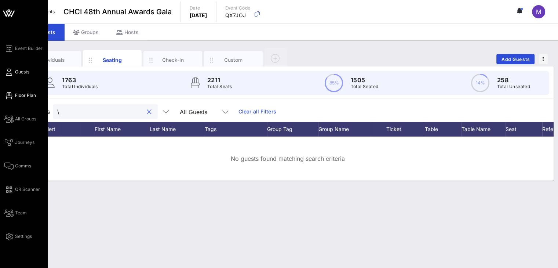
type input "\"
click at [22, 95] on span "Floor Plan" at bounding box center [25, 95] width 21 height 7
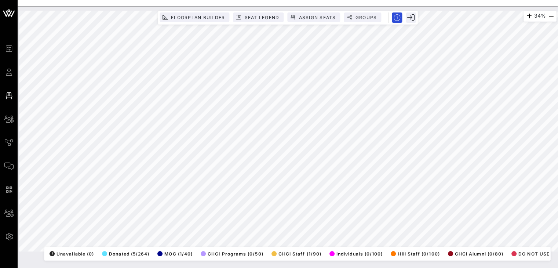
click at [558, 107] on html "Event Builder Guests Floor Plan All Groups Journeys Comms QR Scanner Team Setti…" at bounding box center [279, 134] width 558 height 268
click at [558, 180] on html "Event Builder Guests Floor Plan All Groups Journeys Comms QR Scanner Team Setti…" at bounding box center [279, 134] width 558 height 268
click at [47, 255] on html "Event Builder Guests Floor Plan All Groups Journeys Comms QR Scanner Team Setti…" at bounding box center [279, 134] width 558 height 268
click at [216, 255] on html "Event Builder Guests Floor Plan All Groups Journeys Comms QR Scanner Team Setti…" at bounding box center [279, 134] width 558 height 268
click at [558, 220] on html "Event Builder Guests Floor Plan All Groups Journeys Comms QR Scanner Team Setti…" at bounding box center [279, 134] width 558 height 268
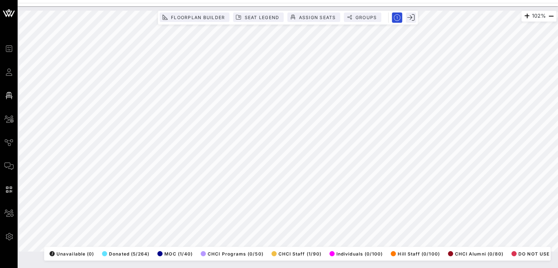
click at [558, 116] on html "Event Builder Guests Floor Plan All Groups Journeys Comms QR Scanner Team Setti…" at bounding box center [279, 134] width 558 height 268
click at [26, 0] on html "Event Builder Guests Floor Plan All Groups Journeys Comms QR Scanner Team Setti…" at bounding box center [279, 134] width 558 height 268
click at [537, 255] on html "Event Builder Guests Floor Plan All Groups Journeys Comms QR Scanner Team Setti…" at bounding box center [279, 134] width 558 height 268
click at [384, 0] on html "Event Builder Guests Floor Plan All Groups Journeys Comms QR Scanner Team Setti…" at bounding box center [279, 134] width 558 height 268
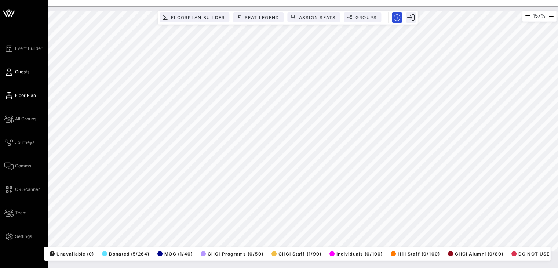
click at [22, 69] on span "Guests" at bounding box center [22, 72] width 14 height 7
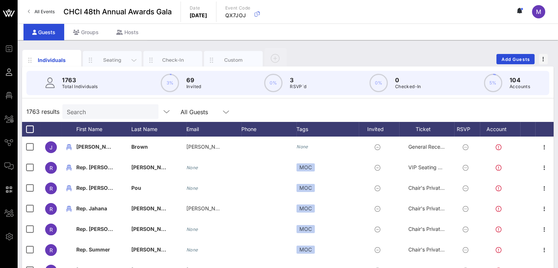
click at [112, 59] on div "Seating" at bounding box center [112, 59] width 33 height 7
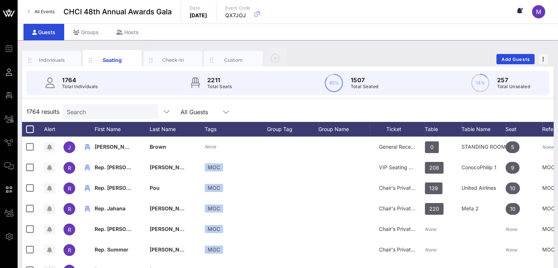
click at [95, 113] on input "Search" at bounding box center [110, 112] width 86 height 10
paste input "Victoria McGroary"
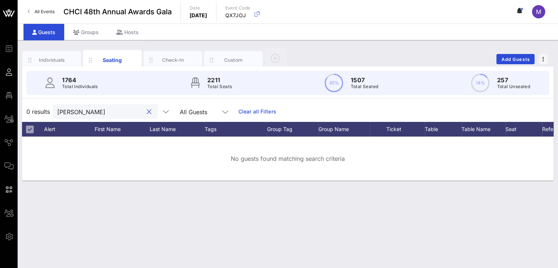
drag, startPoint x: 82, startPoint y: 110, endPoint x: 49, endPoint y: 110, distance: 33.0
click at [49, 110] on div "0 results Victoria McGroary All Guests Clear all Filters" at bounding box center [287, 111] width 531 height 21
type input "McGroary"
click at [147, 112] on button "clear icon" at bounding box center [149, 111] width 5 height 7
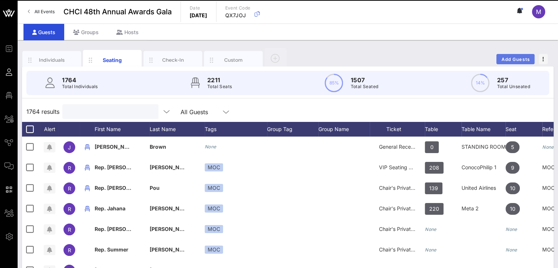
click at [526, 55] on button "Add Guests" at bounding box center [515, 59] width 38 height 10
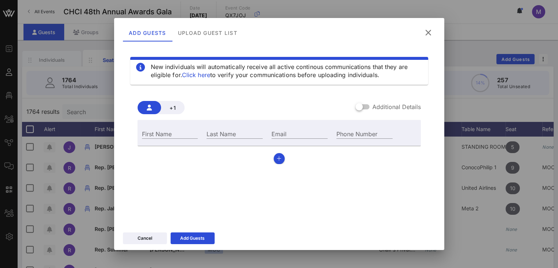
click at [168, 126] on div "First Name" at bounding box center [170, 133] width 65 height 20
click at [161, 133] on input "First Name" at bounding box center [170, 134] width 56 height 10
paste input "Victoria McGroary"
type input "Victoria McGroary"
click at [219, 132] on input "Last Name" at bounding box center [234, 134] width 56 height 10
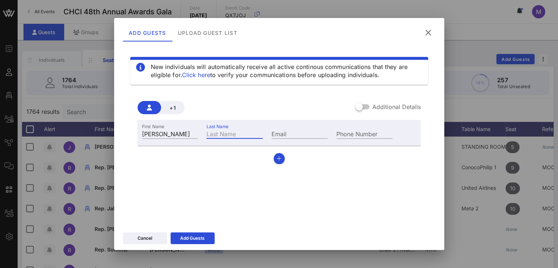
paste input "Victoria McGroary"
drag, startPoint x: 232, startPoint y: 133, endPoint x: 190, endPoint y: 129, distance: 42.7
click at [190, 129] on div "First Name Victoria McGroary Last Name Victoria McGroary Email Phone Number" at bounding box center [268, 133] width 260 height 20
type input "McGroary"
click at [194, 135] on input "Victoria McGroary" at bounding box center [170, 134] width 56 height 10
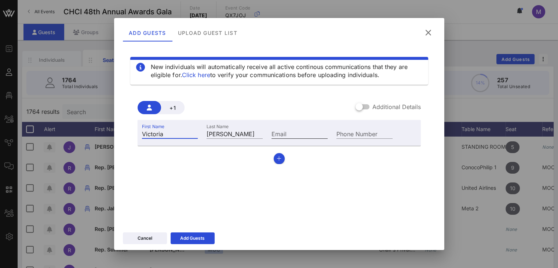
type input "Victoria"
click at [276, 133] on div "Email" at bounding box center [299, 134] width 56 height 10
paste input "victoria@chcboldpac.com"
type input "victoria@chcboldpac.com"
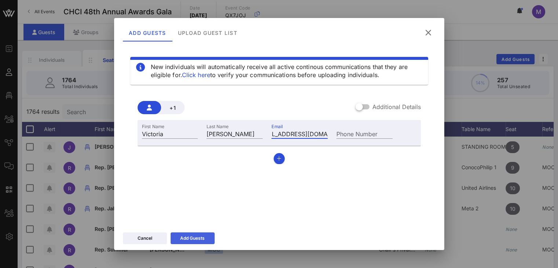
click at [189, 238] on div "Add Guests" at bounding box center [192, 237] width 25 height 7
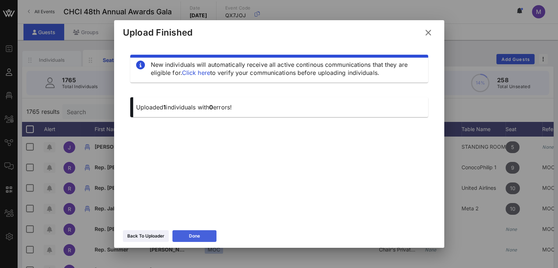
click at [189, 238] on button "Done" at bounding box center [194, 236] width 44 height 12
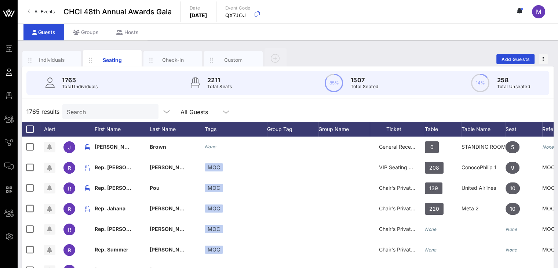
click at [79, 110] on input "Search" at bounding box center [110, 112] width 86 height 10
paste input "victoria@chcboldpac.com"
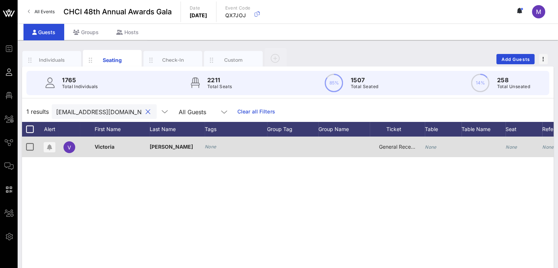
type input "victoria@chcboldpac.com"
click at [433, 148] on icon "None" at bounding box center [431, 147] width 12 height 6
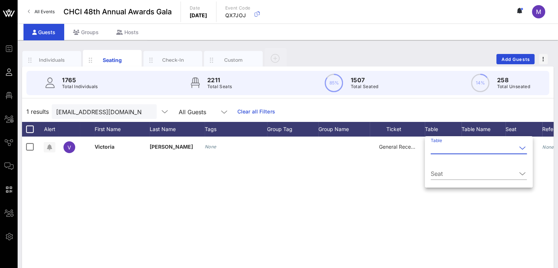
click at [435, 149] on input "Table" at bounding box center [474, 148] width 86 height 12
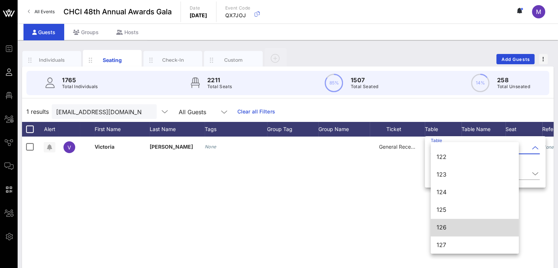
scroll to position [402, 0]
click at [471, 223] on div "126" at bounding box center [474, 227] width 76 height 16
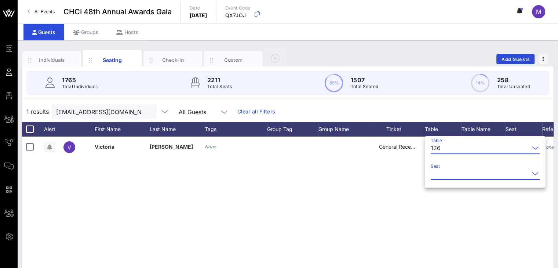
click at [457, 173] on input "Seat" at bounding box center [480, 174] width 99 height 12
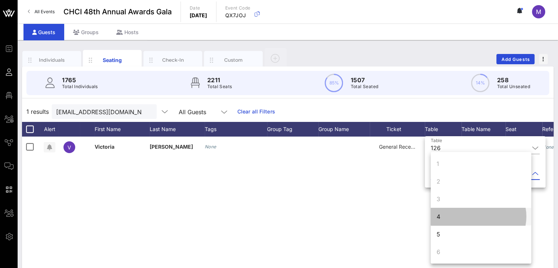
click at [443, 213] on div "4" at bounding box center [481, 217] width 100 height 18
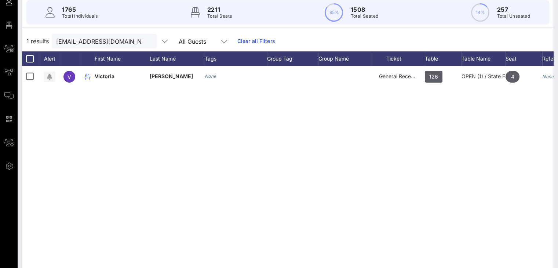
scroll to position [0, 0]
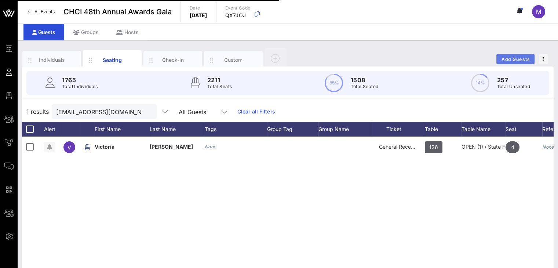
click at [519, 55] on button "Add Guests" at bounding box center [515, 59] width 38 height 10
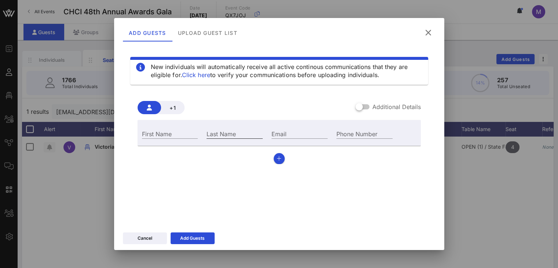
click at [208, 133] on input "Last Name" at bounding box center [234, 134] width 56 height 10
paste input "Emily Yee"
type input "Emily Yee"
click at [188, 134] on input "First Name" at bounding box center [170, 134] width 56 height 10
paste input "Emily Yee"
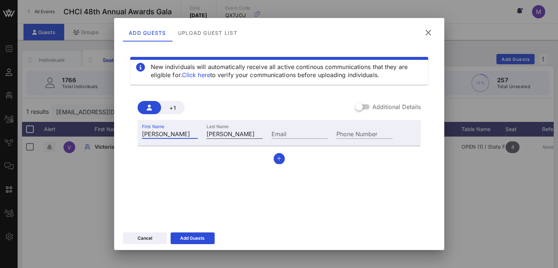
type input "Emily"
drag, startPoint x: 223, startPoint y: 133, endPoint x: 191, endPoint y: 135, distance: 32.4
click at [191, 135] on div "First Name Emily Last Name Emily Yee Email Phone Number" at bounding box center [268, 133] width 260 height 20
type input "Yee"
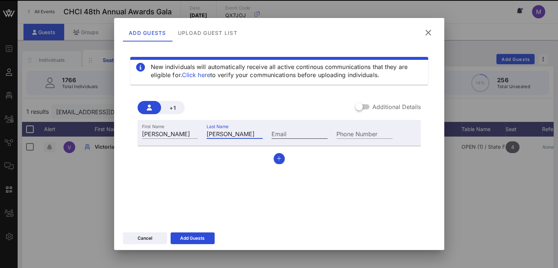
click at [279, 133] on div "Email" at bounding box center [299, 134] width 56 height 10
paste input "emilyy@strathdeegroup.com"
type input "emilyy@strathdeegroup.com"
click at [199, 238] on div "Add Guests" at bounding box center [192, 237] width 25 height 7
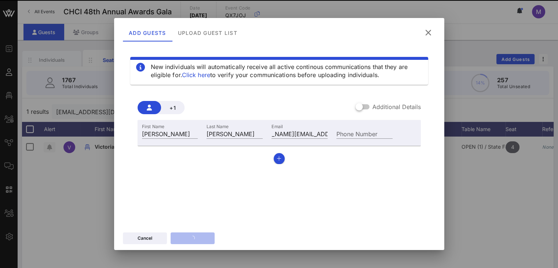
scroll to position [0, 0]
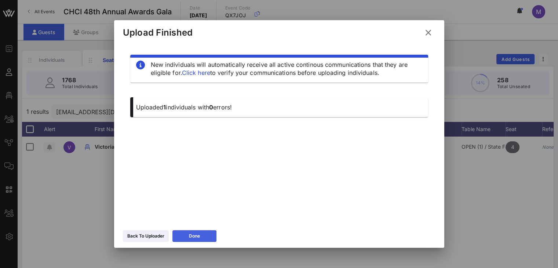
click at [199, 238] on div "Done" at bounding box center [194, 235] width 11 height 7
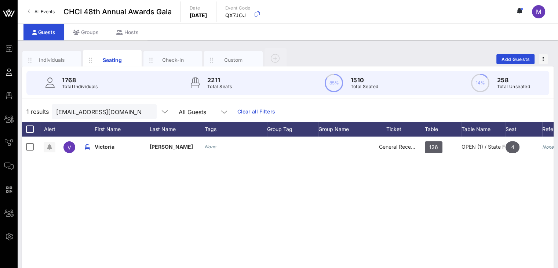
click at [146, 112] on button "clear icon" at bounding box center [148, 111] width 5 height 7
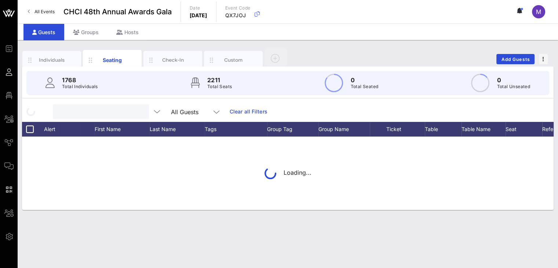
click at [128, 111] on input "text" at bounding box center [100, 112] width 86 height 10
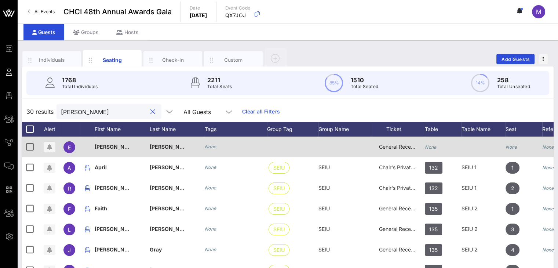
type input "Yee"
click at [428, 146] on icon "None" at bounding box center [431, 147] width 12 height 6
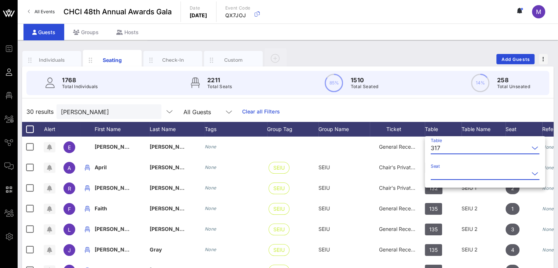
click at [441, 169] on input "Seat" at bounding box center [480, 174] width 98 height 12
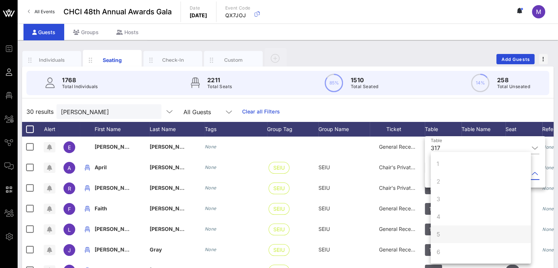
scroll to position [70, 0]
click at [446, 250] on div "10" at bounding box center [481, 252] width 100 height 18
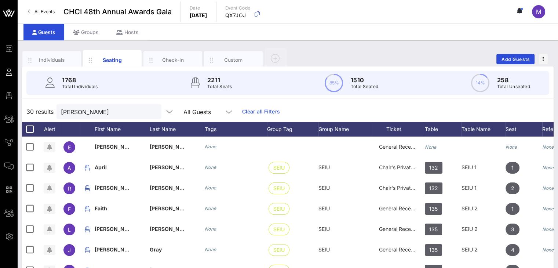
scroll to position [0, 0]
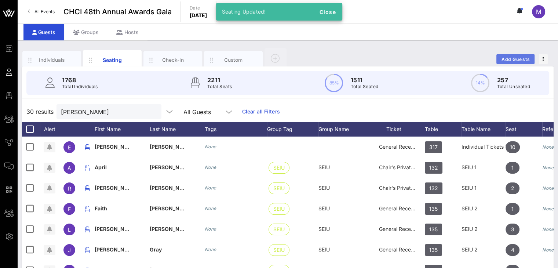
click at [511, 55] on button "Add Guests" at bounding box center [515, 59] width 38 height 10
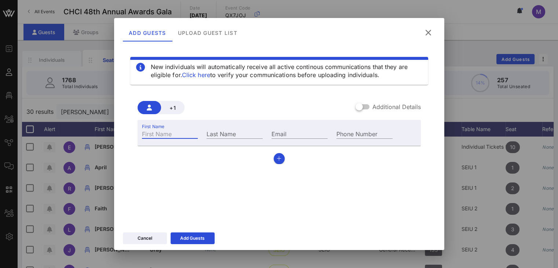
click at [161, 130] on div "First Name" at bounding box center [170, 134] width 56 height 10
paste input "Esteban Tapetillo"
type input "Esteban Tapetillo"
click at [211, 132] on div "Last Name" at bounding box center [234, 134] width 56 height 10
paste input "Esteban Tapetillo"
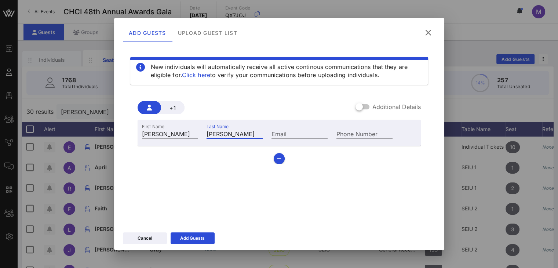
drag, startPoint x: 233, startPoint y: 134, endPoint x: 198, endPoint y: 125, distance: 35.9
click at [198, 125] on div "First Name Esteban Tapetillo Last Name Esteban Tapetillo Email Phone Number" at bounding box center [268, 133] width 260 height 20
type input "Tapetillo"
click at [194, 133] on input "Esteban Tapetillo" at bounding box center [170, 134] width 56 height 10
type input "Esteban"
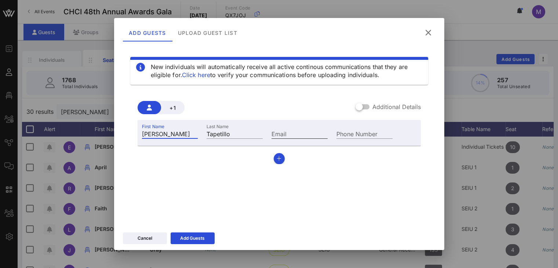
click at [275, 131] on div "Email" at bounding box center [299, 134] width 56 height 10
paste input "esteban@strathdeegroup.com"
type input "esteban@strathdeegroup.com"
click at [194, 239] on icon at bounding box center [192, 238] width 5 height 4
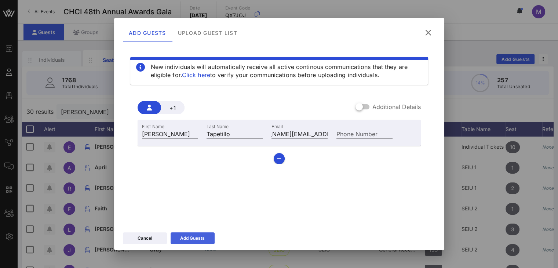
scroll to position [0, 0]
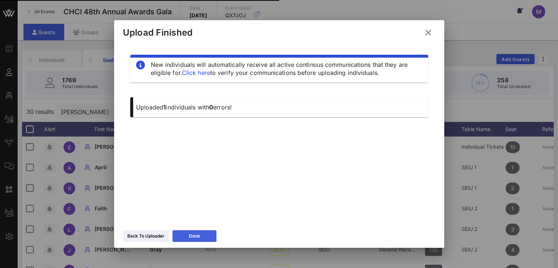
click at [198, 235] on div "Done" at bounding box center [194, 235] width 11 height 7
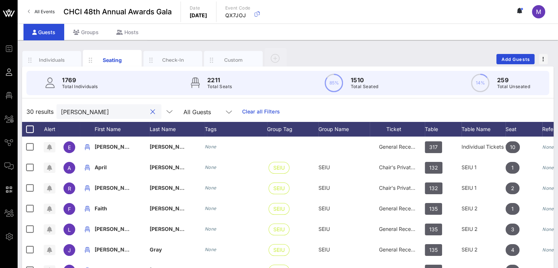
drag, startPoint x: 93, startPoint y: 115, endPoint x: 22, endPoint y: 103, distance: 72.1
click at [22, 103] on div "30 results Yee All Guests Clear all Filters" at bounding box center [287, 111] width 531 height 21
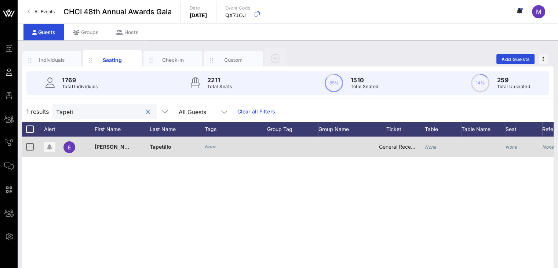
type input "Tapeti"
click at [435, 147] on icon "None" at bounding box center [431, 147] width 12 height 6
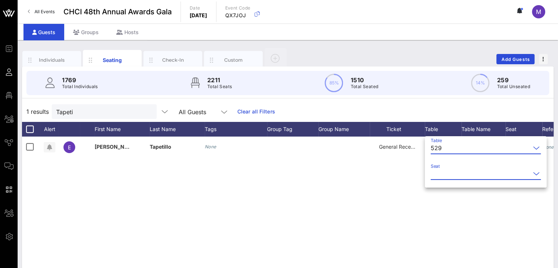
click at [438, 171] on input "Seat" at bounding box center [481, 174] width 100 height 12
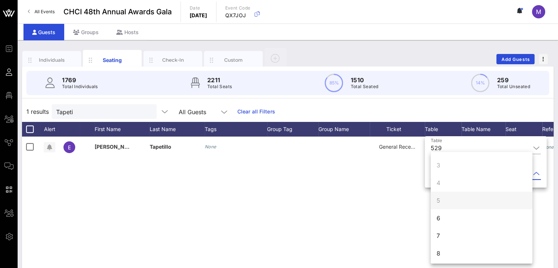
scroll to position [40, 0]
click at [442, 212] on div "6" at bounding box center [482, 212] width 102 height 18
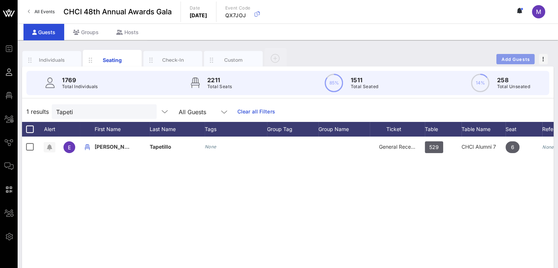
click at [525, 58] on span "Add Guests" at bounding box center [515, 59] width 29 height 6
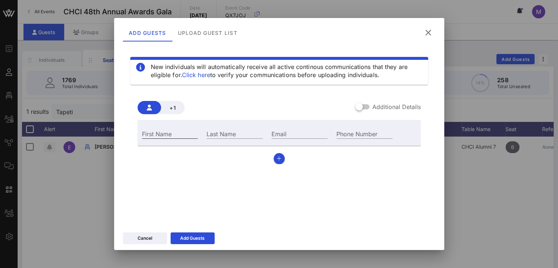
click at [161, 132] on div "First Name" at bounding box center [170, 134] width 56 height 10
paste input "Melissa Martinez"
type input "Melissa Martinez"
click at [222, 134] on input "Last Name" at bounding box center [234, 134] width 56 height 10
paste input "Melissa Martinez"
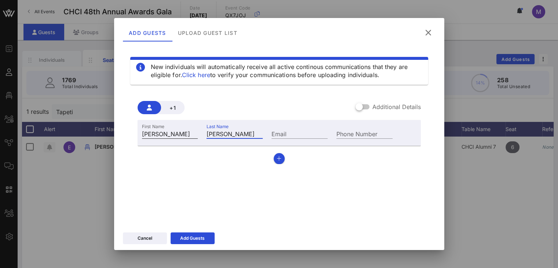
drag, startPoint x: 229, startPoint y: 133, endPoint x: 197, endPoint y: 130, distance: 32.8
click at [197, 130] on div "First Name Melissa Martinez Last Name Melissa Martinez Email Phone Number" at bounding box center [268, 133] width 260 height 20
type input "[PERSON_NAME]"
click at [195, 134] on input "Melissa Martinez" at bounding box center [170, 134] width 56 height 10
type input "Melissa"
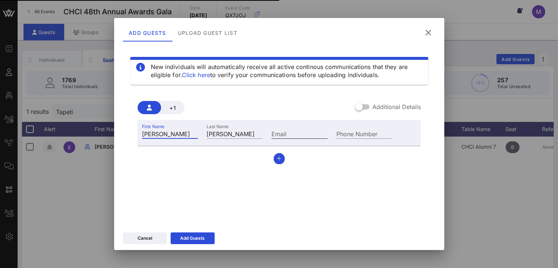
click at [295, 131] on input "Email" at bounding box center [299, 134] width 56 height 10
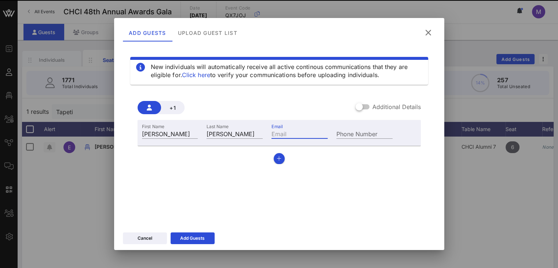
paste input "fellow@chcboldpac.com"
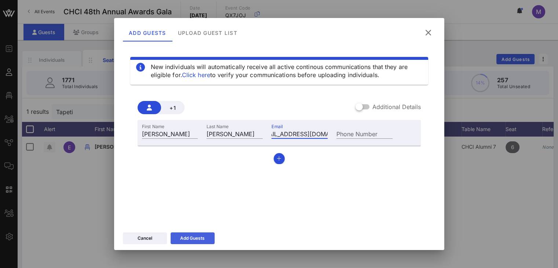
type input "fellow@chcboldpac.com"
click at [187, 240] on div "Add Guests" at bounding box center [192, 237] width 25 height 7
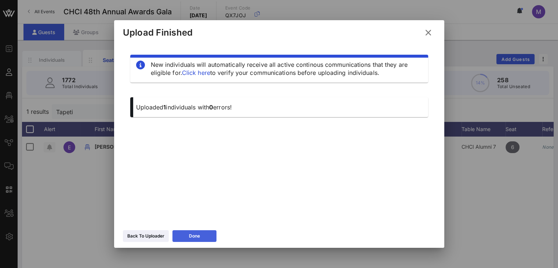
click at [189, 232] on div "Done" at bounding box center [194, 235] width 11 height 7
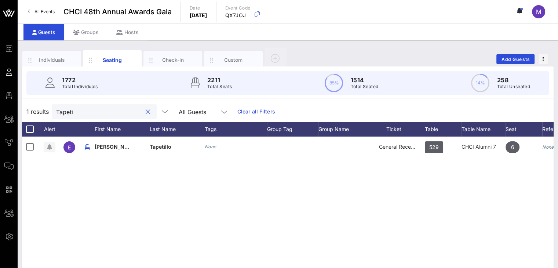
drag, startPoint x: 87, startPoint y: 110, endPoint x: 41, endPoint y: 109, distance: 45.9
click at [41, 109] on div "1 results Tapeti All Guests Clear all Filters" at bounding box center [287, 111] width 531 height 21
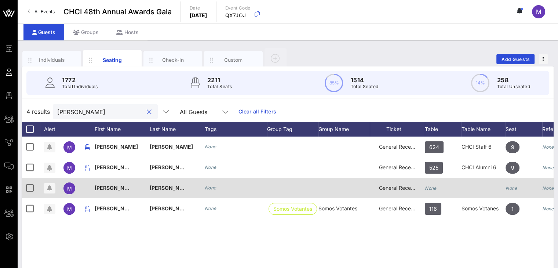
type input "melissa"
click at [434, 184] on div "None" at bounding box center [431, 188] width 12 height 21
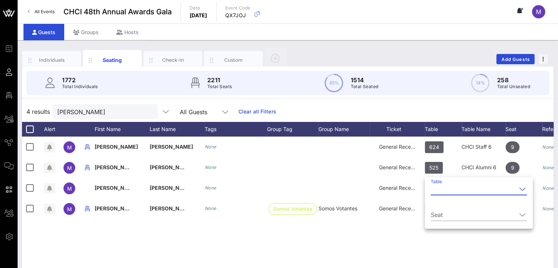
click at [437, 192] on input "Table" at bounding box center [474, 189] width 86 height 12
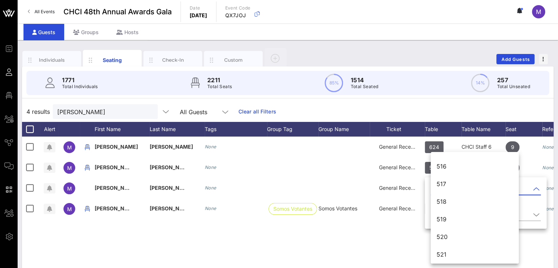
scroll to position [3166, 0]
click at [458, 241] on div "529" at bounding box center [474, 237] width 76 height 16
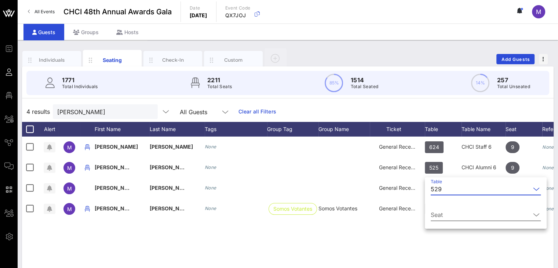
click at [456, 217] on input "Seat" at bounding box center [481, 215] width 100 height 12
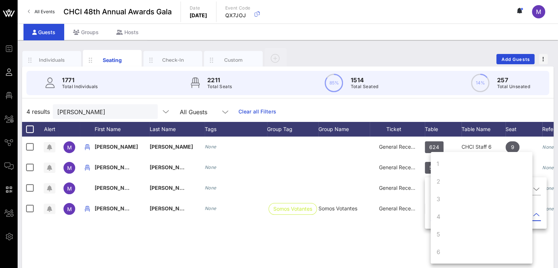
scroll to position [70, 0]
click at [443, 198] on div "7" at bounding box center [482, 199] width 102 height 18
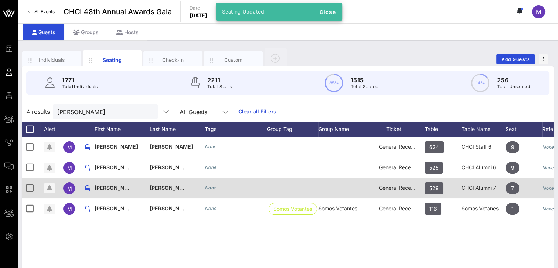
scroll to position [0, 51]
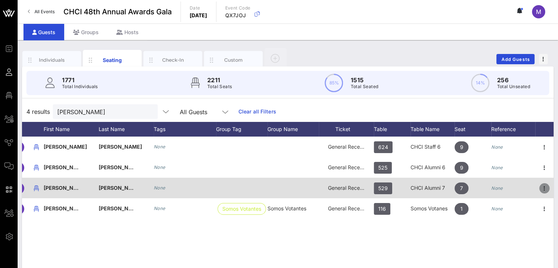
click at [544, 186] on icon "button" at bounding box center [544, 188] width 9 height 9
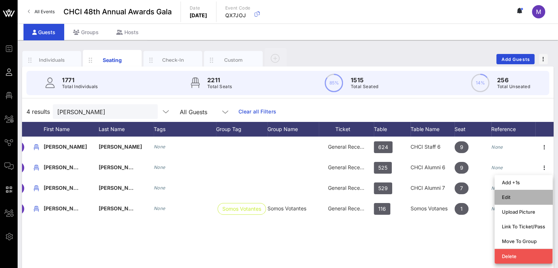
click at [527, 197] on div "Edit" at bounding box center [523, 197] width 43 height 6
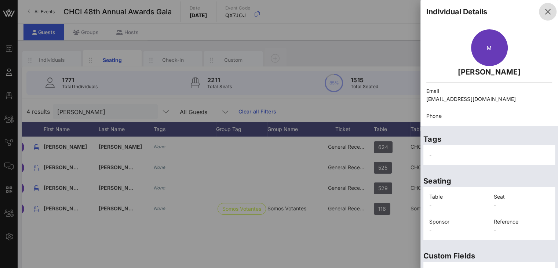
click at [544, 7] on icon "button" at bounding box center [547, 11] width 9 height 9
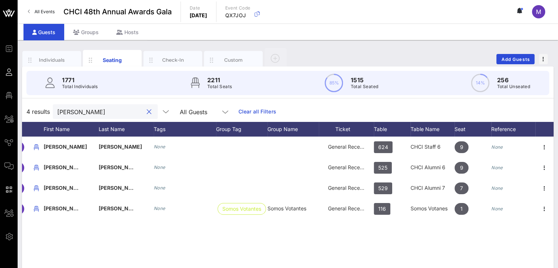
drag, startPoint x: 98, startPoint y: 114, endPoint x: 53, endPoint y: 109, distance: 45.1
click at [53, 109] on div "4 results melissa All Guests Clear all Filters" at bounding box center [287, 111] width 531 height 21
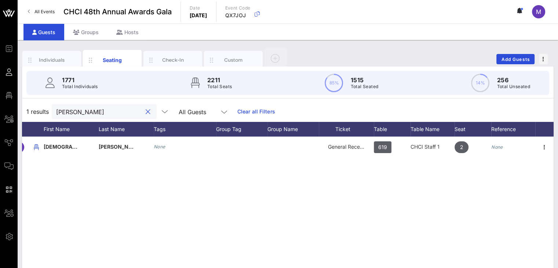
drag, startPoint x: 89, startPoint y: 111, endPoint x: 41, endPoint y: 107, distance: 47.9
click at [41, 107] on div "1 results barrios All Guests Clear all Filters" at bounding box center [287, 111] width 531 height 21
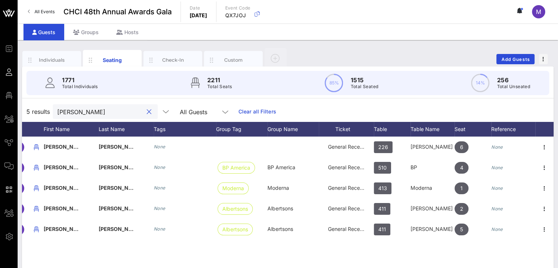
type input "andrew"
drag, startPoint x: 89, startPoint y: 112, endPoint x: 47, endPoint y: 108, distance: 42.7
click at [47, 108] on div "5 results andrew All Guests Clear all Filters" at bounding box center [287, 111] width 531 height 21
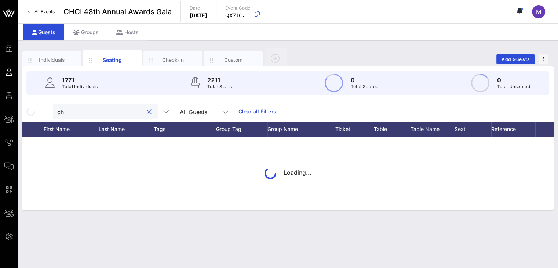
type input "c"
type input "l"
